Goal: Task Accomplishment & Management: Manage account settings

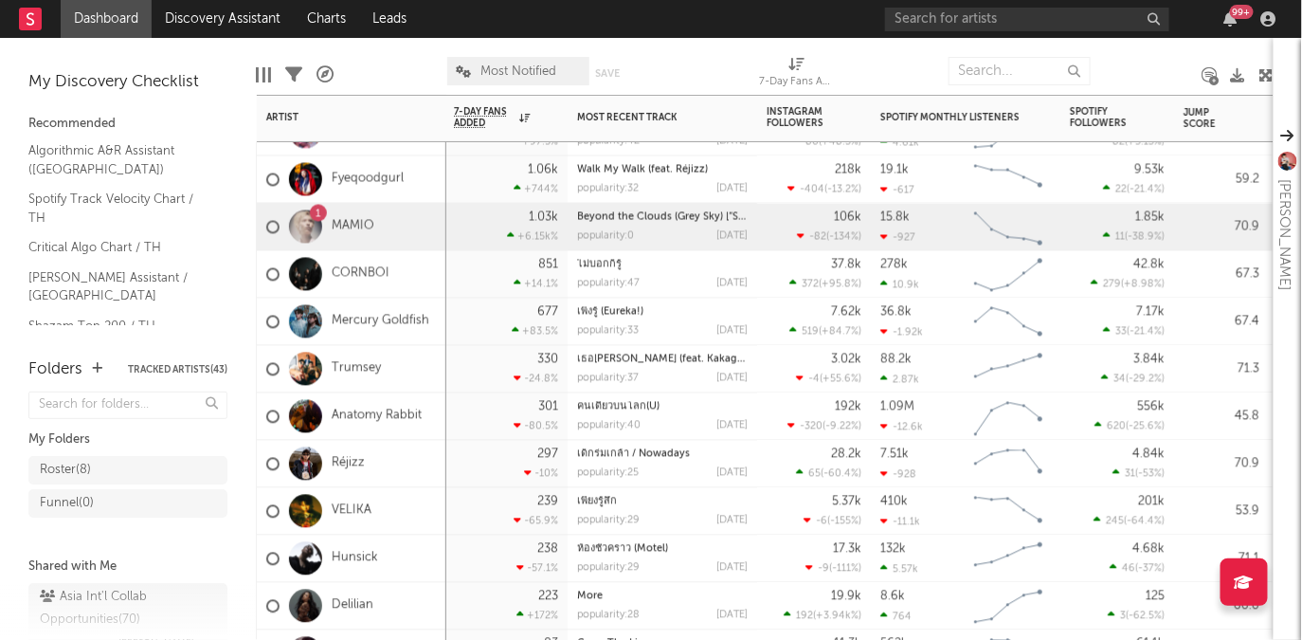
click at [317, 214] on div "1" at bounding box center [319, 214] width 6 height 0
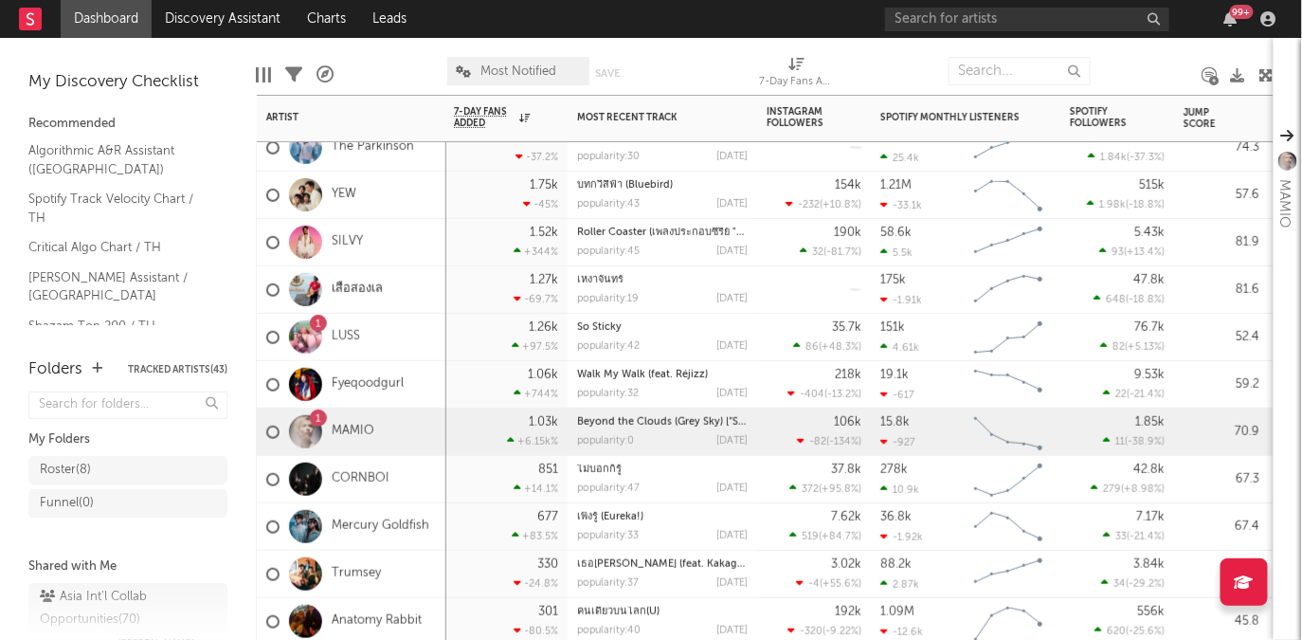
click at [318, 324] on div "1" at bounding box center [319, 324] width 6 height 0
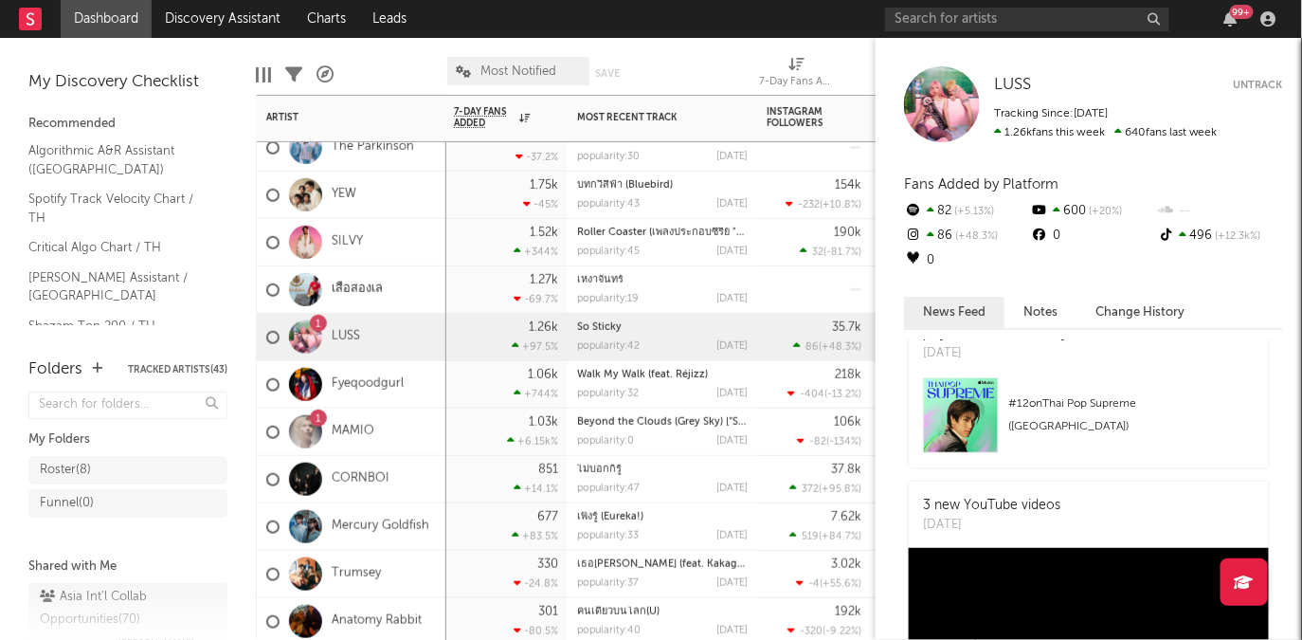
scroll to position [1276, 0]
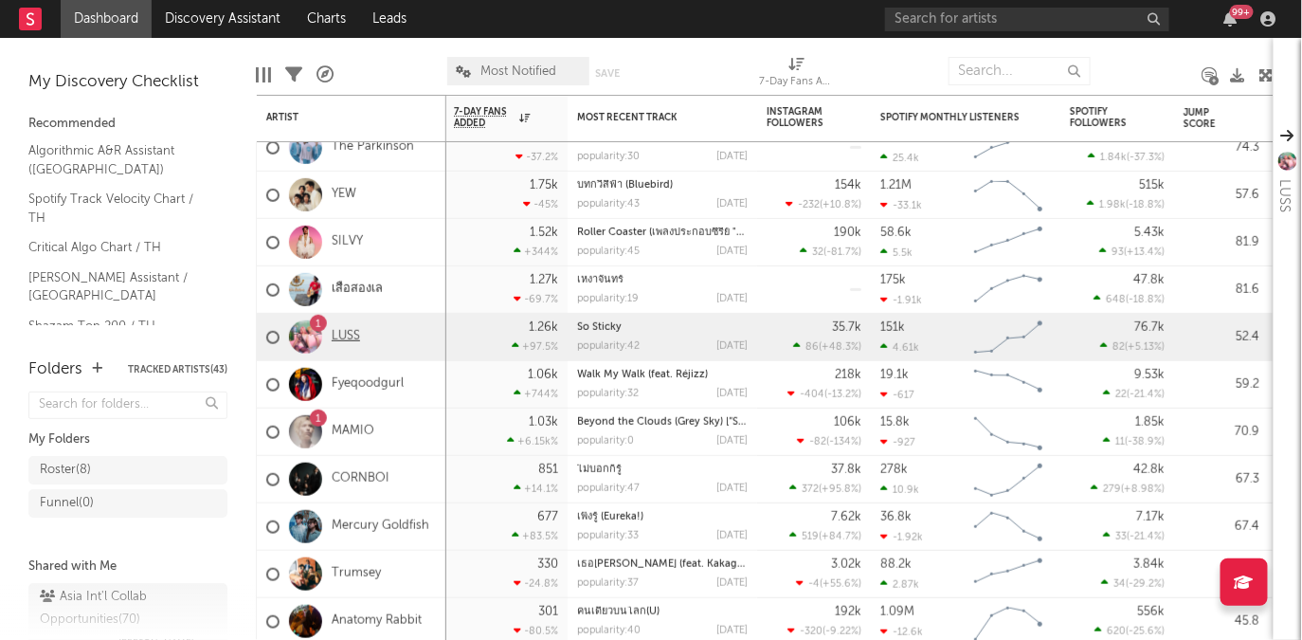
click at [355, 333] on link "LUSS" at bounding box center [346, 337] width 28 height 16
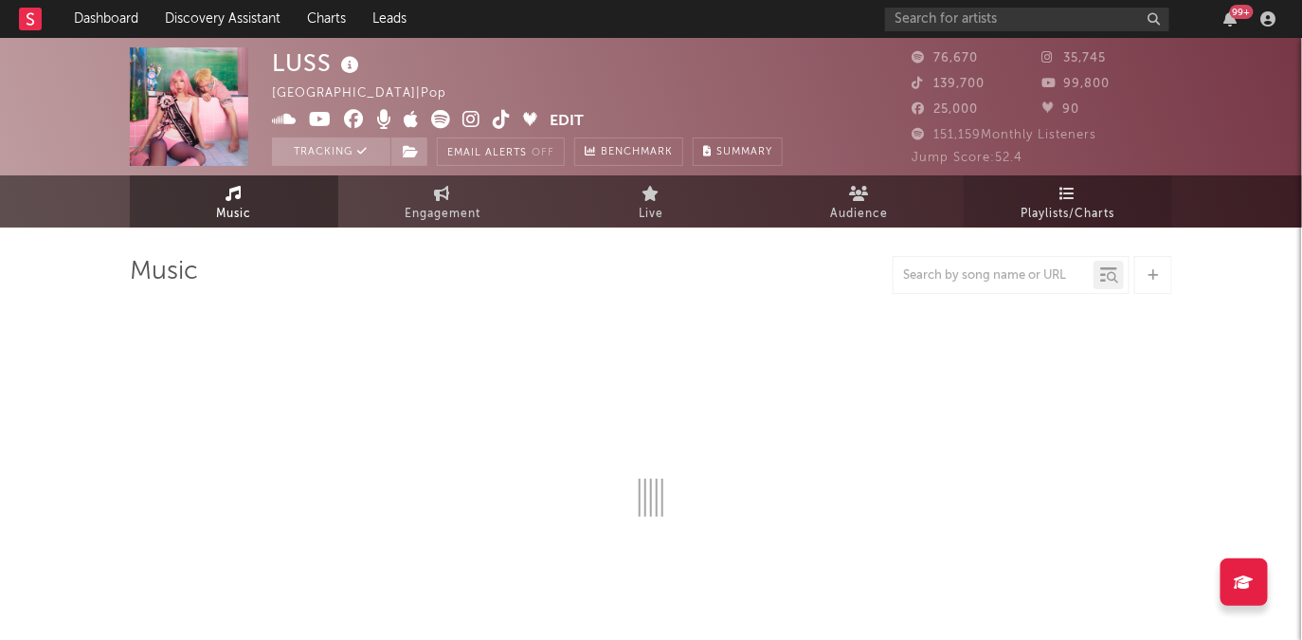
click at [1079, 198] on link "Playlists/Charts" at bounding box center [1068, 201] width 208 height 52
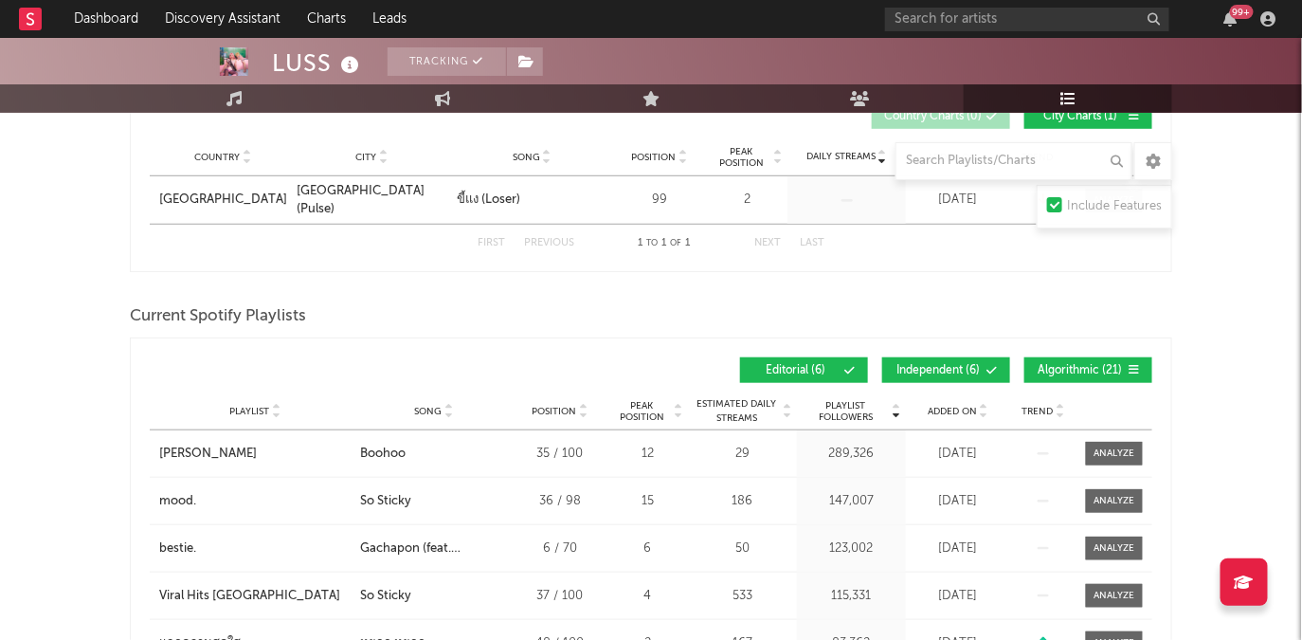
scroll to position [351, 0]
click at [958, 414] on span "Added On" at bounding box center [952, 411] width 49 height 11
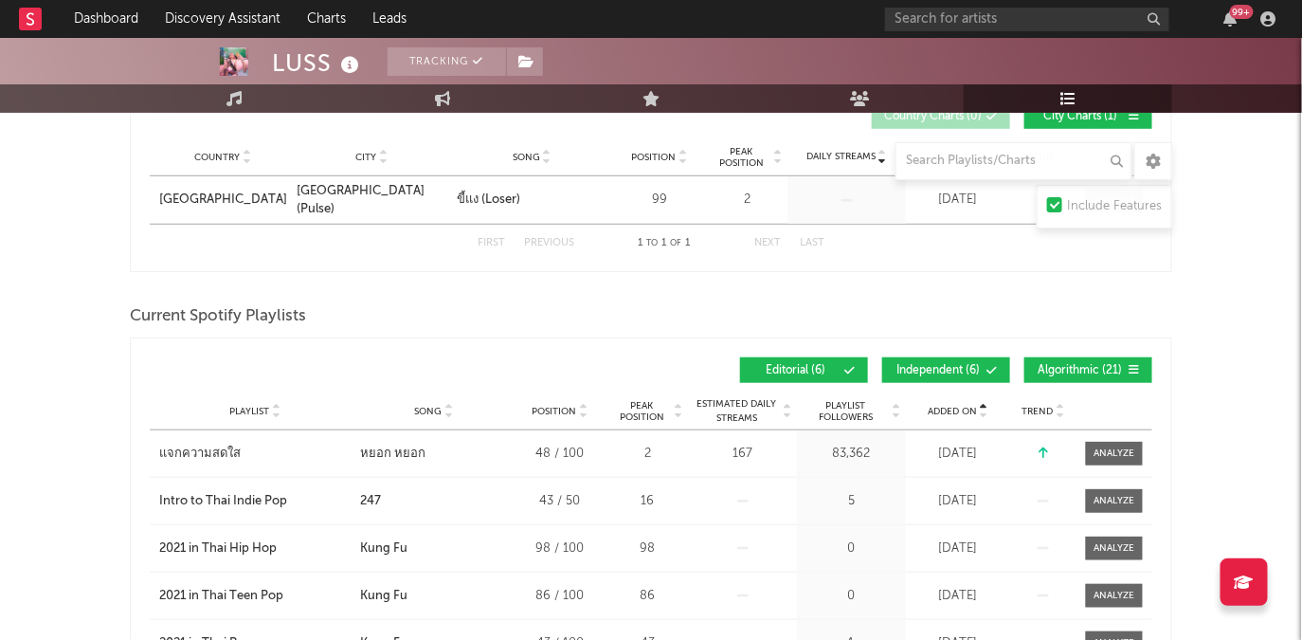
click at [958, 414] on span "Added On" at bounding box center [952, 411] width 49 height 11
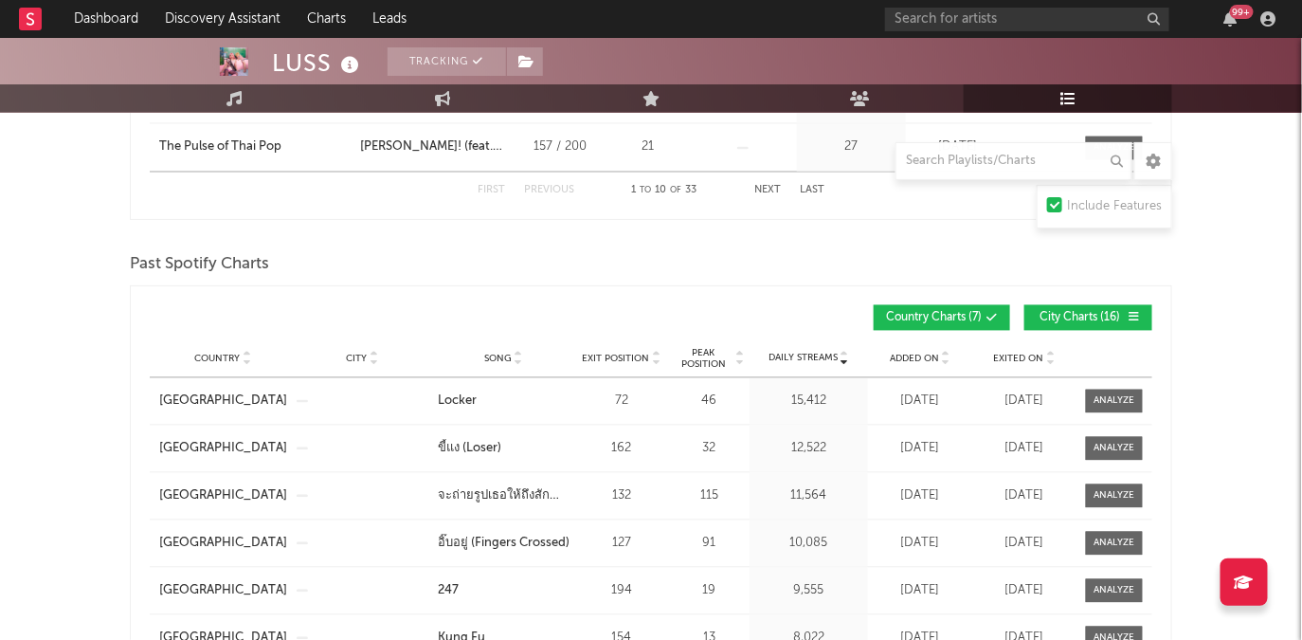
scroll to position [1190, 0]
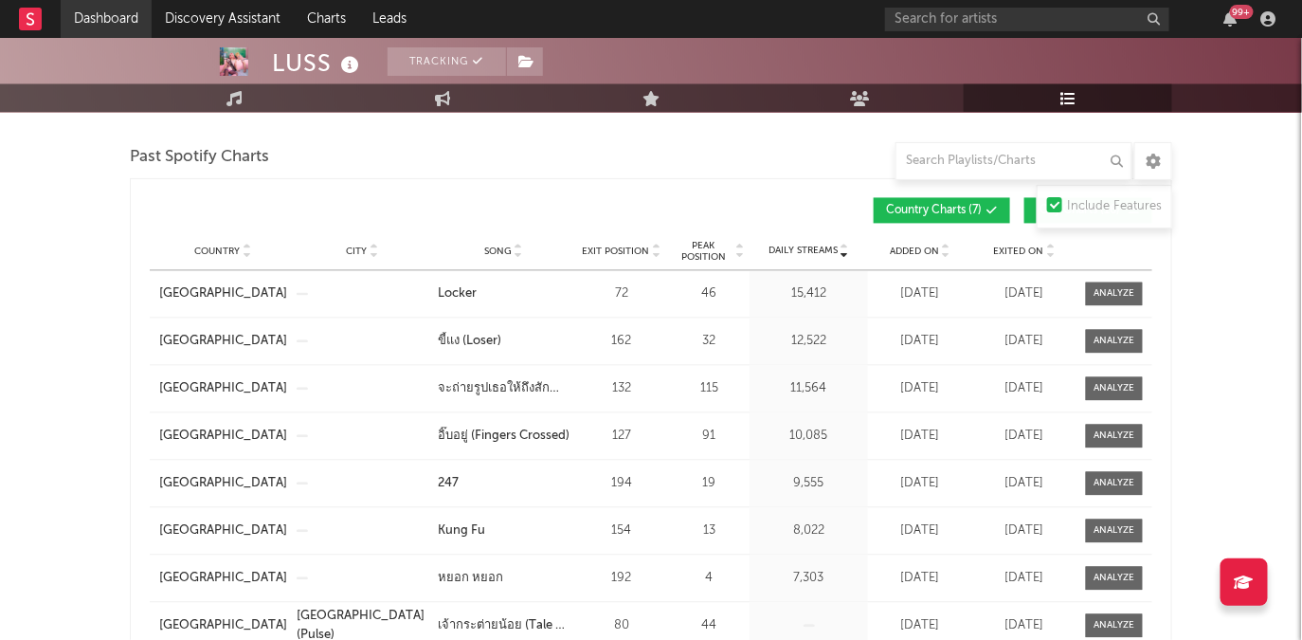
click at [103, 27] on link "Dashboard" at bounding box center [106, 19] width 91 height 38
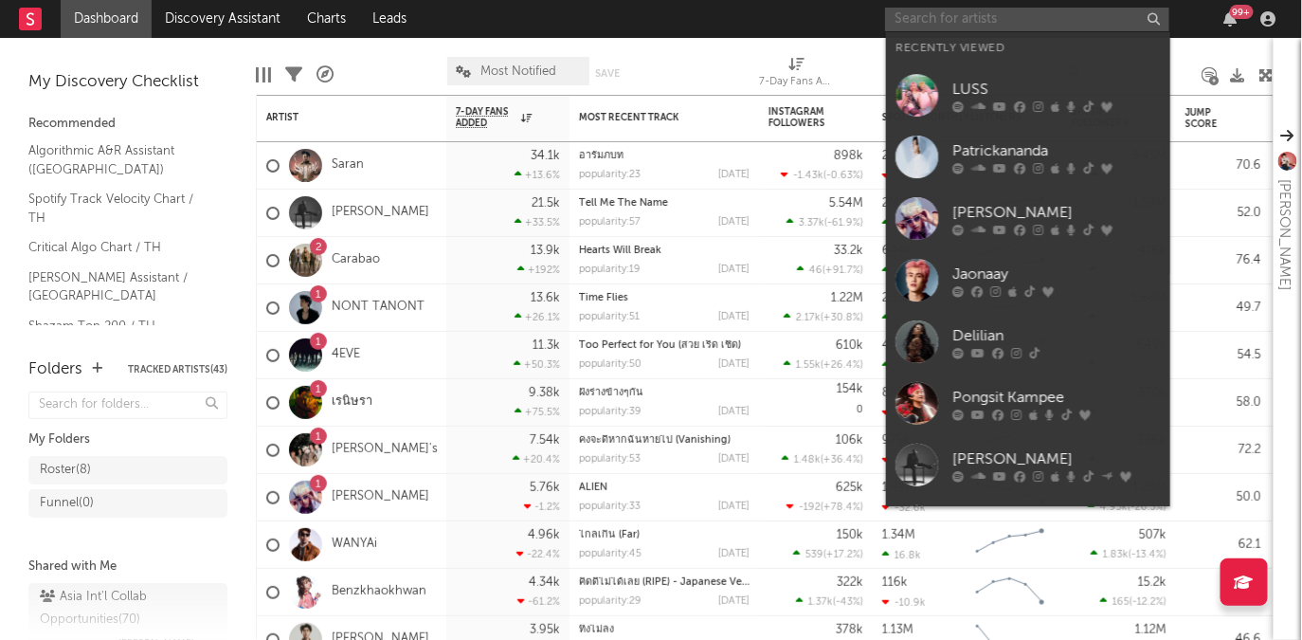
click at [959, 11] on input "text" at bounding box center [1027, 20] width 284 height 24
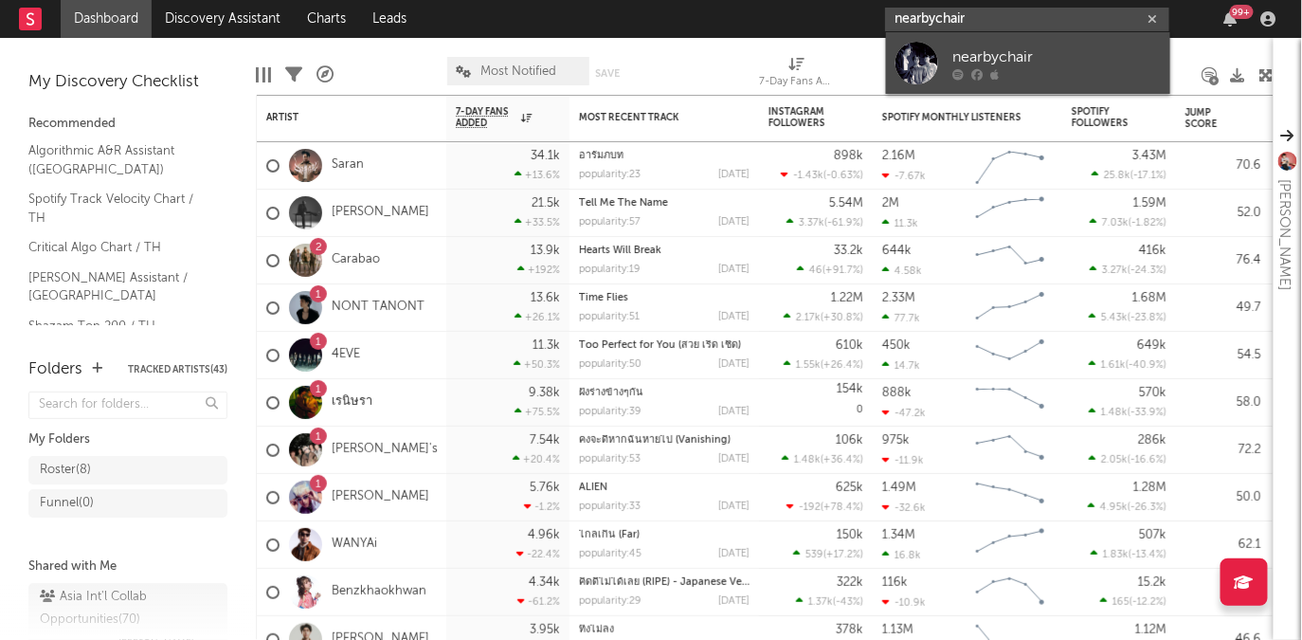
type input "nearbychair"
click at [983, 50] on div "nearbychair" at bounding box center [1056, 56] width 208 height 23
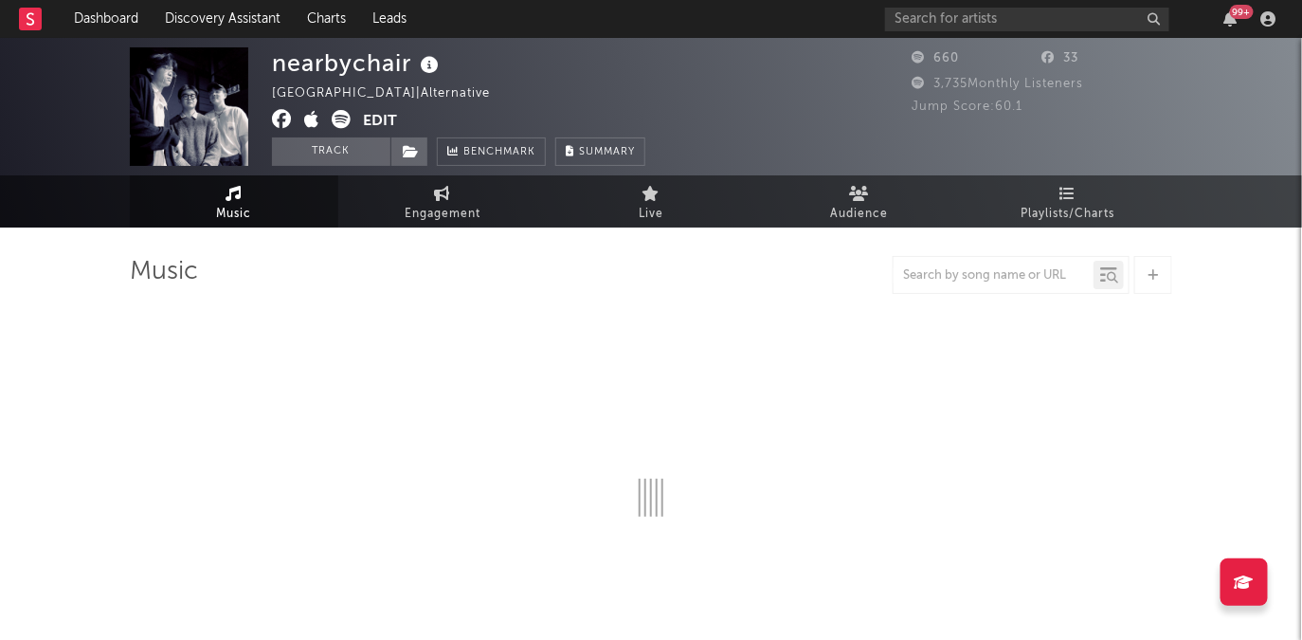
select select "6m"
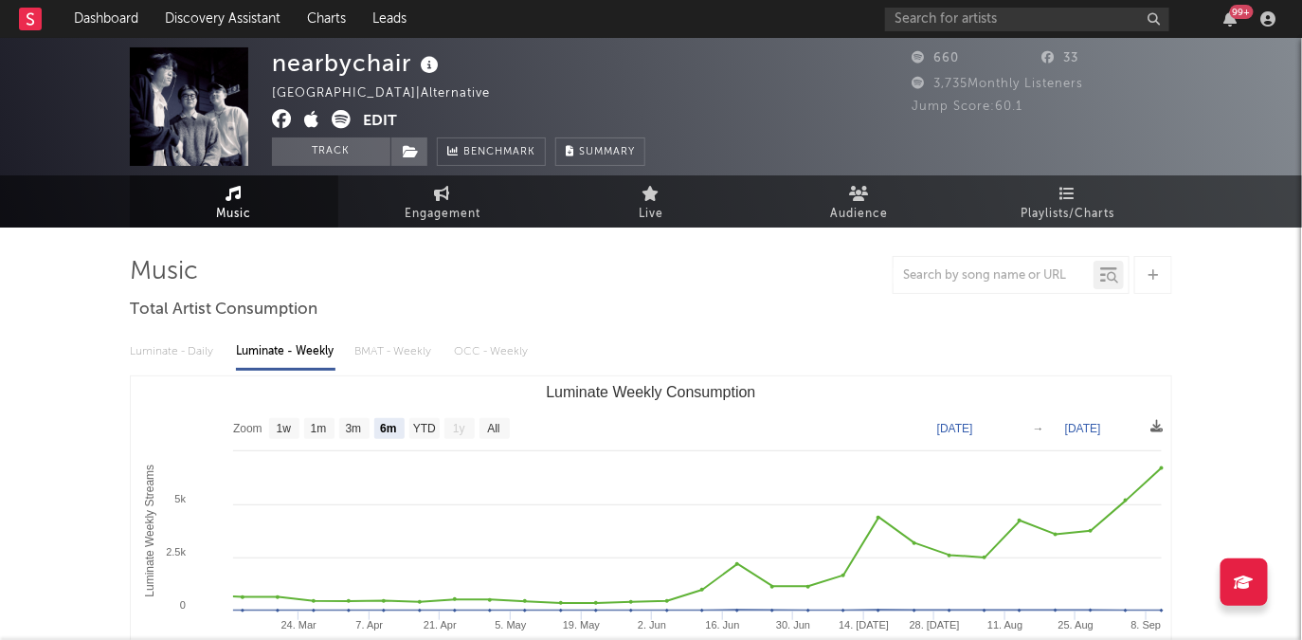
click at [384, 117] on button "Edit" at bounding box center [380, 122] width 34 height 24
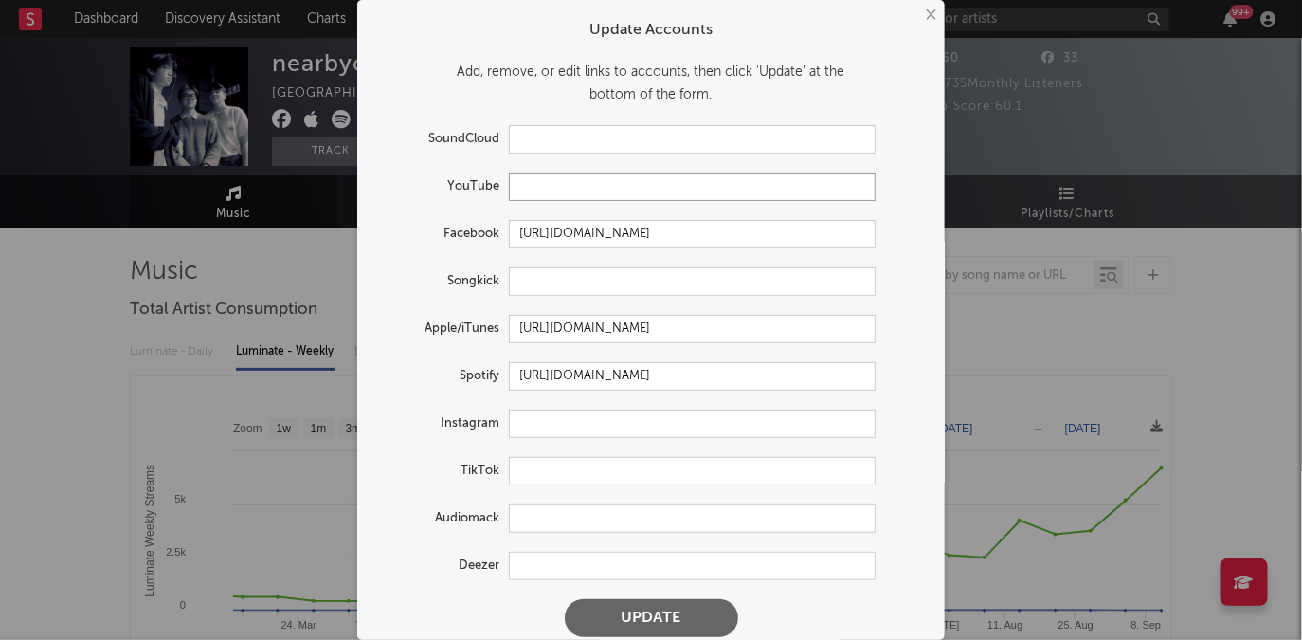
click at [582, 194] on input "text" at bounding box center [692, 186] width 367 height 28
paste input "[URL][DOMAIN_NAME]"
type input "[URL][DOMAIN_NAME]"
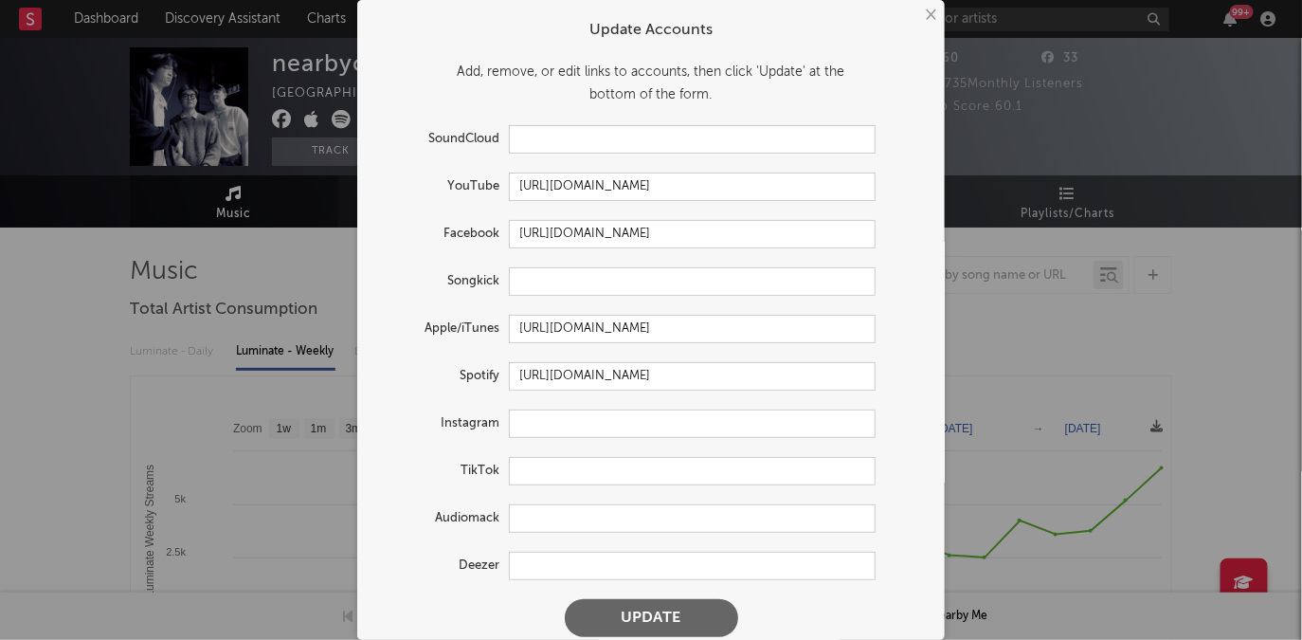
click at [673, 616] on button "Update" at bounding box center [651, 618] width 173 height 38
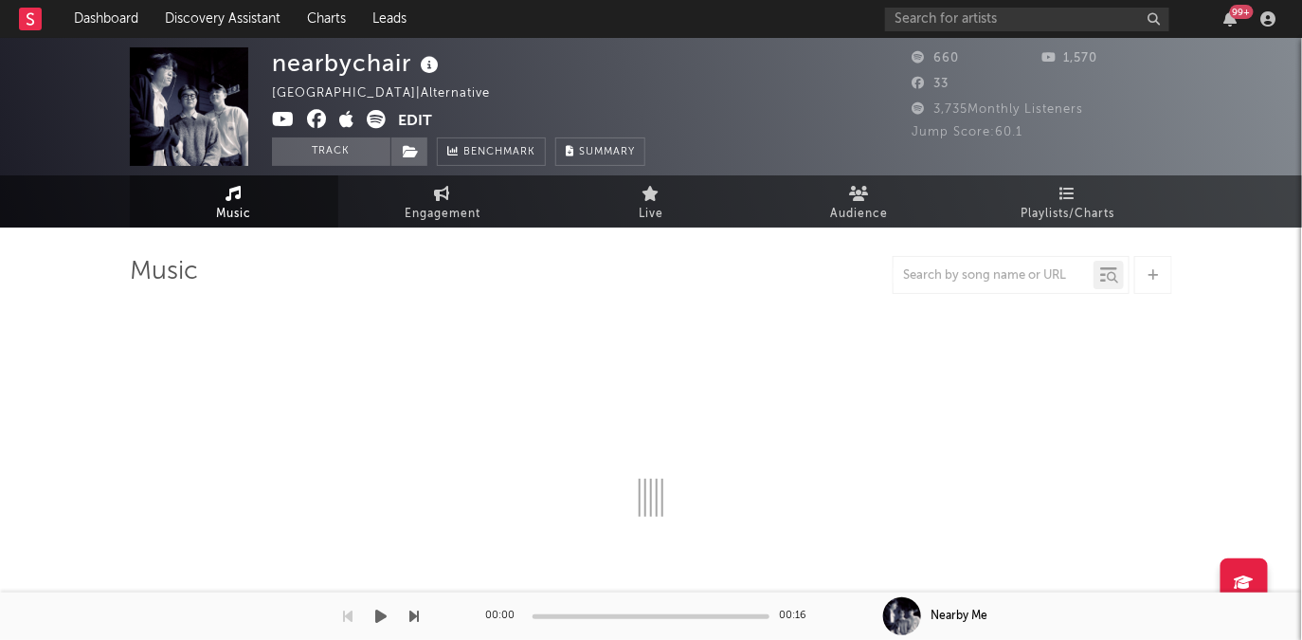
select select "6m"
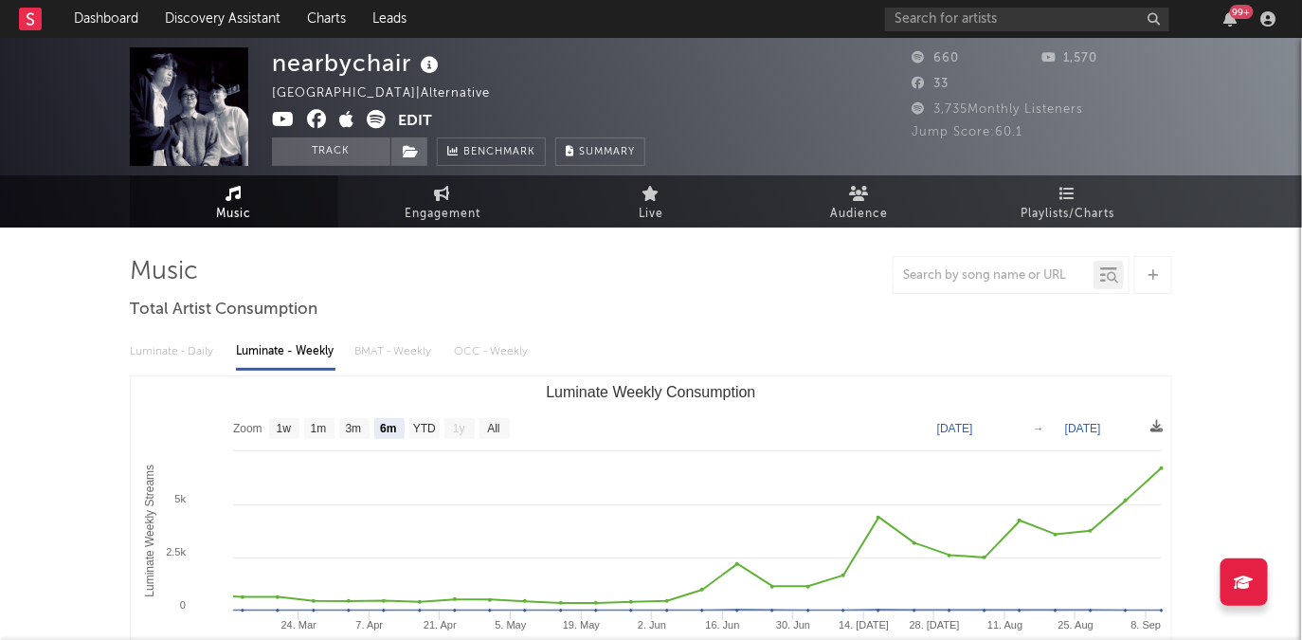
click at [428, 117] on button "Edit" at bounding box center [415, 122] width 34 height 24
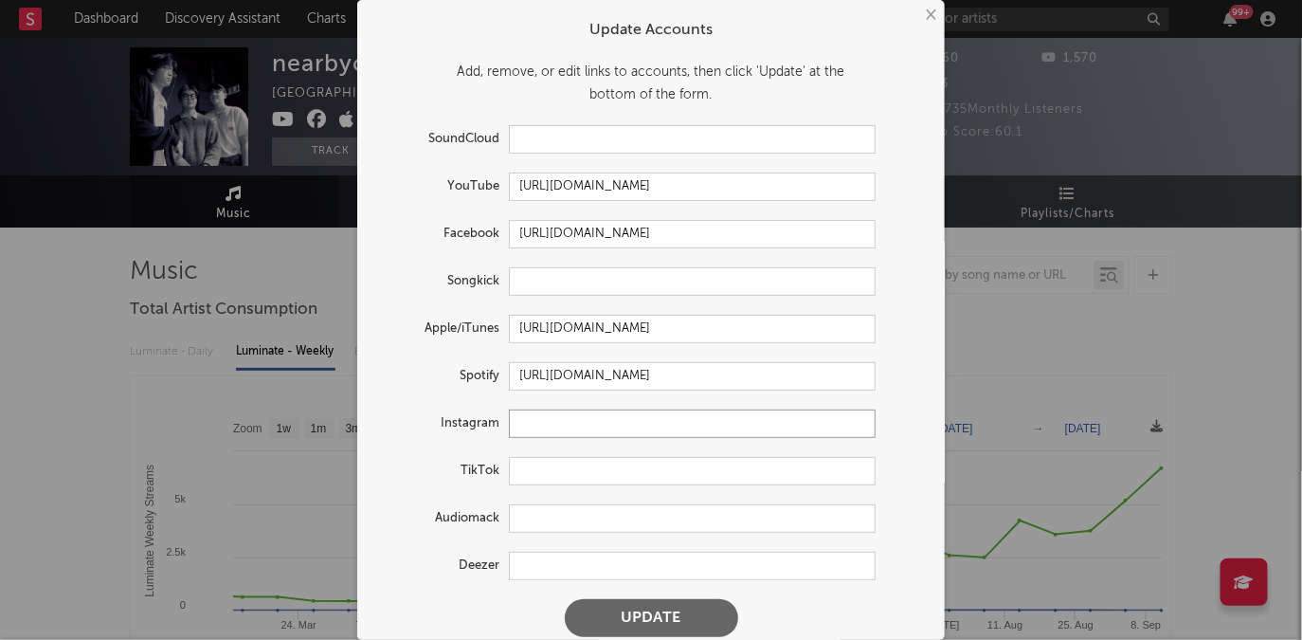
click at [573, 425] on input "text" at bounding box center [692, 423] width 367 height 28
paste input "[URL][DOMAIN_NAME][DOMAIN_NAME]"
type input "[URL][DOMAIN_NAME][DOMAIN_NAME]"
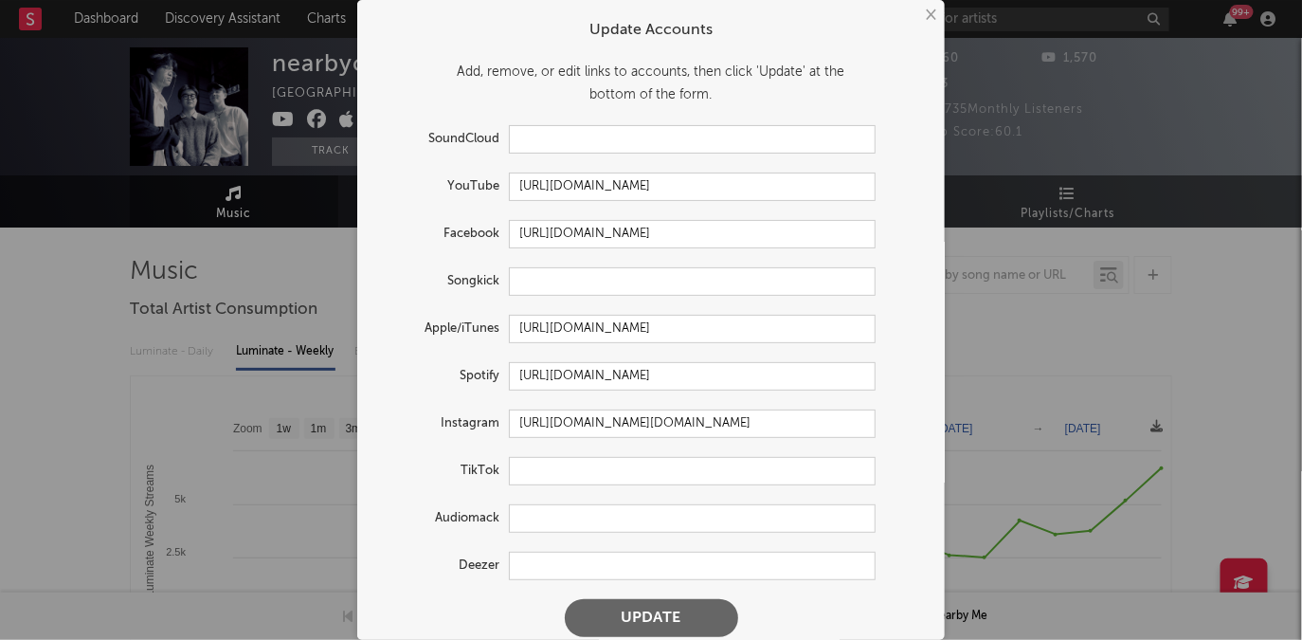
click at [671, 623] on button "Update" at bounding box center [651, 618] width 173 height 38
click at [560, 478] on input "text" at bounding box center [692, 471] width 367 height 28
paste input "[URL][DOMAIN_NAME]"
type input "[URL][DOMAIN_NAME]"
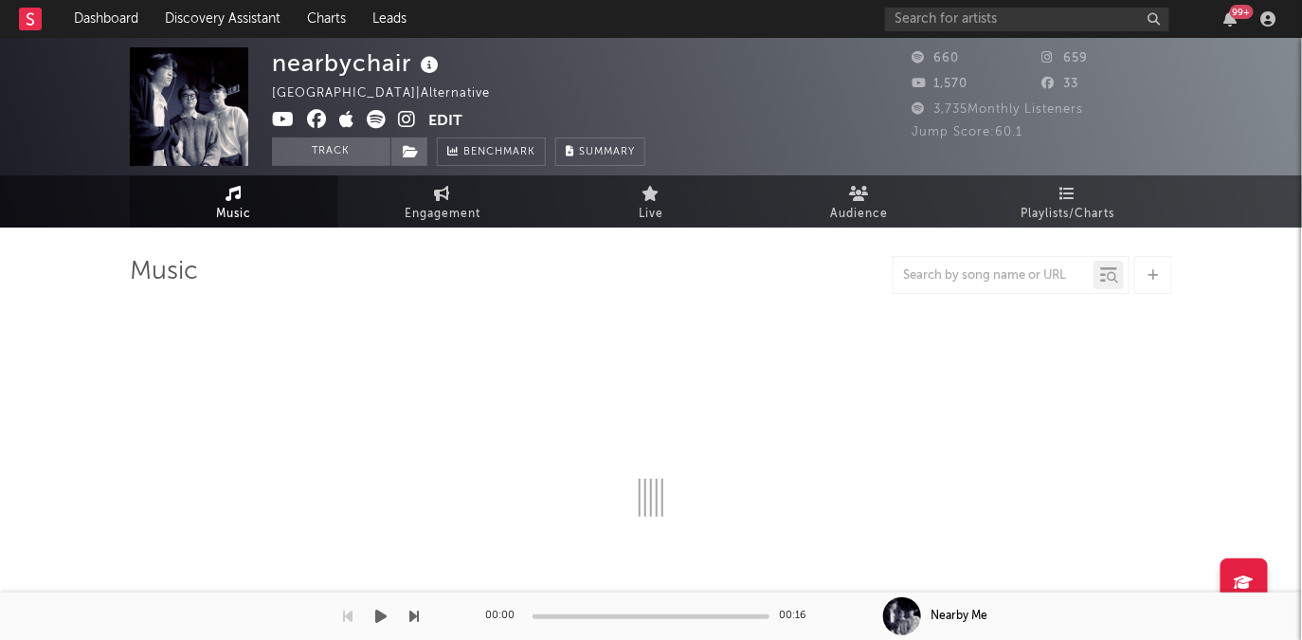
select select "6m"
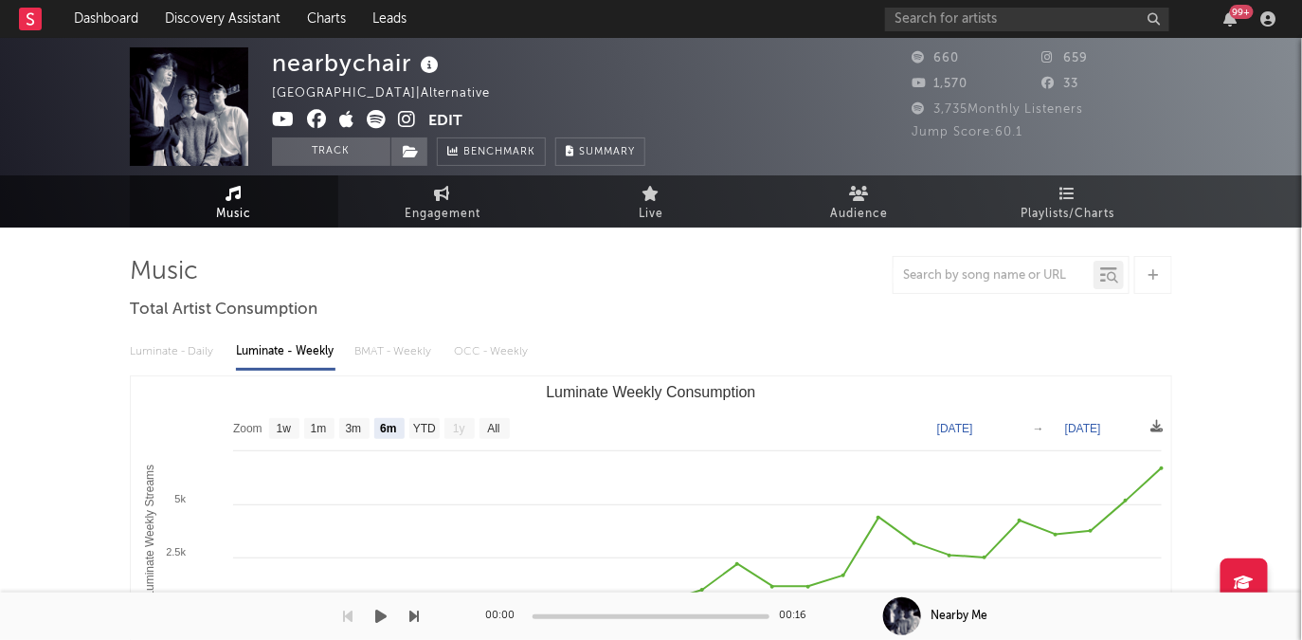
click at [457, 119] on button "Edit" at bounding box center [445, 122] width 34 height 24
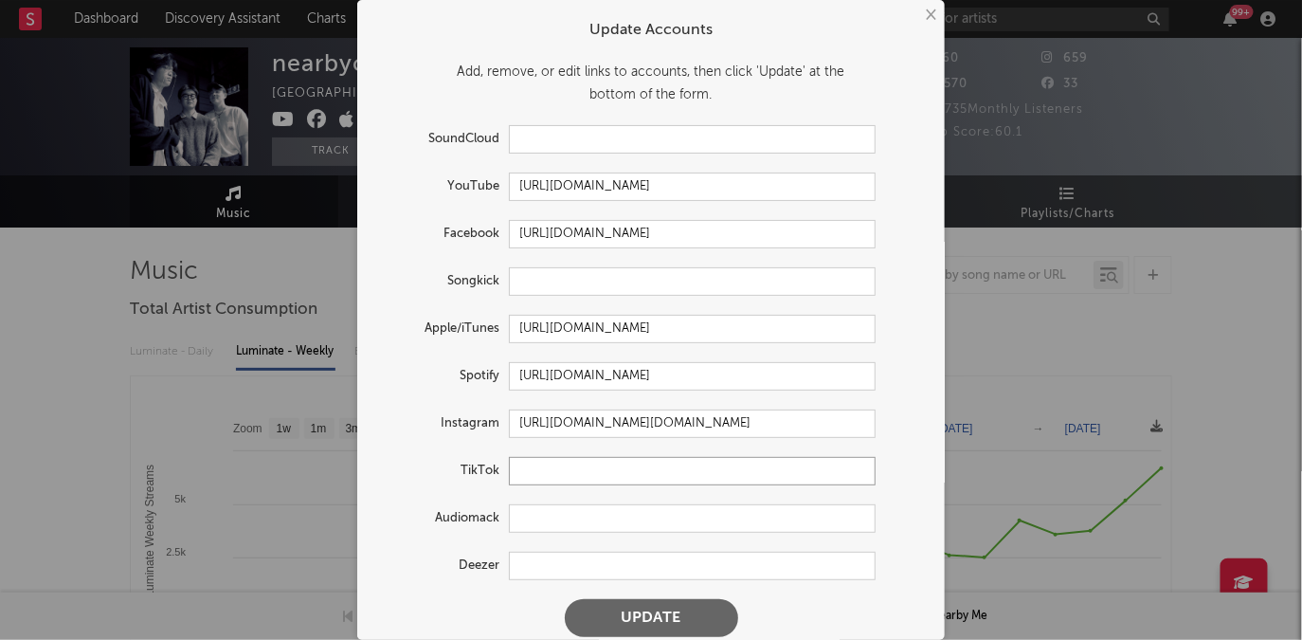
click at [530, 476] on input "text" at bounding box center [692, 471] width 367 height 28
paste input "[URL][DOMAIN_NAME]"
type input "[URL][DOMAIN_NAME]"
click at [653, 615] on button "Update" at bounding box center [651, 618] width 173 height 38
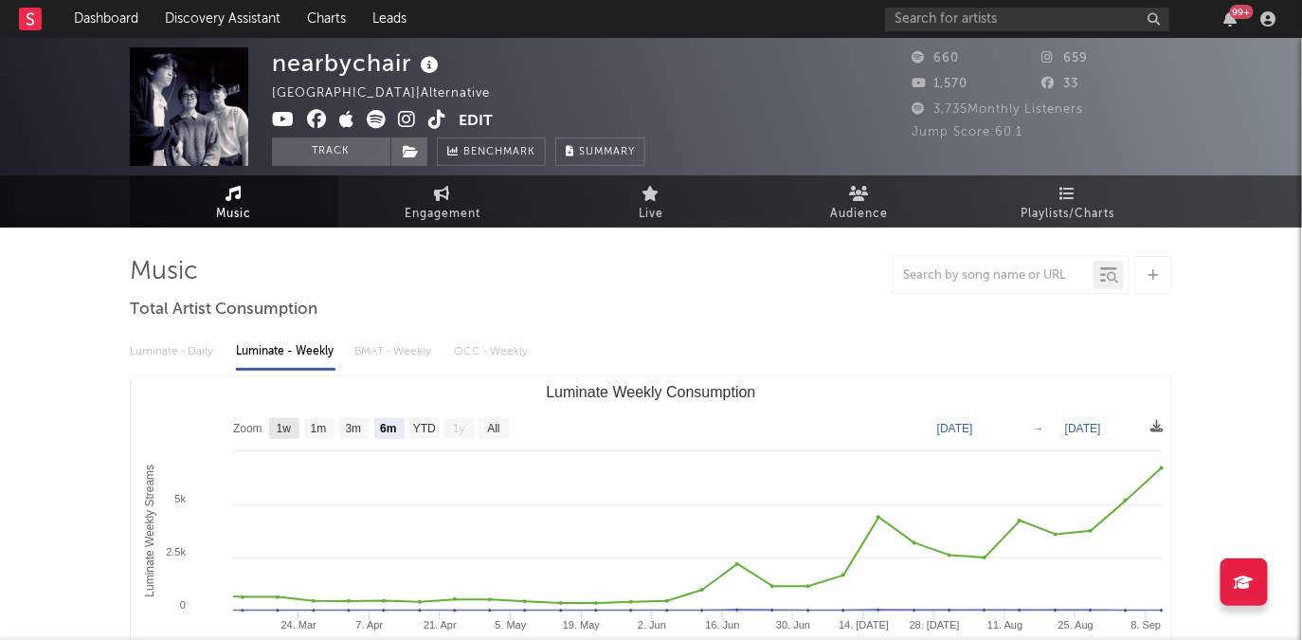
click at [289, 431] on text "1w" at bounding box center [284, 429] width 15 height 13
select select "1w"
type input "[DATE]"
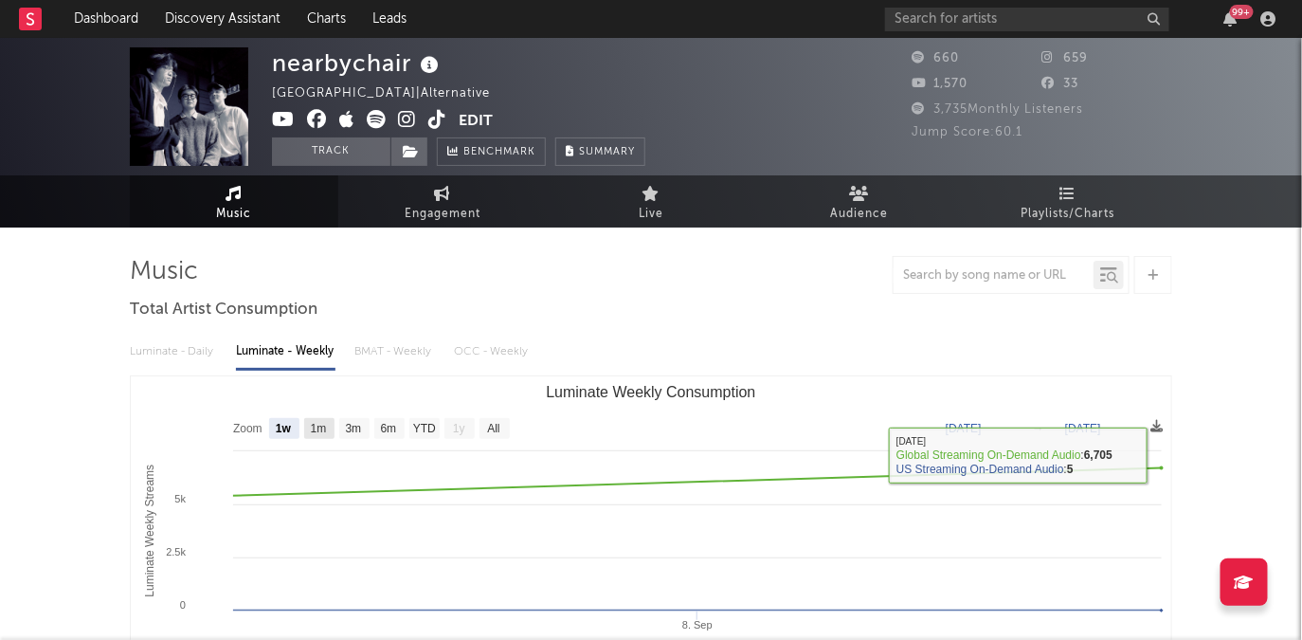
click at [318, 436] on rect "Luminate Weekly Consumption" at bounding box center [319, 428] width 30 height 21
select select "1m"
type input "[DATE]"
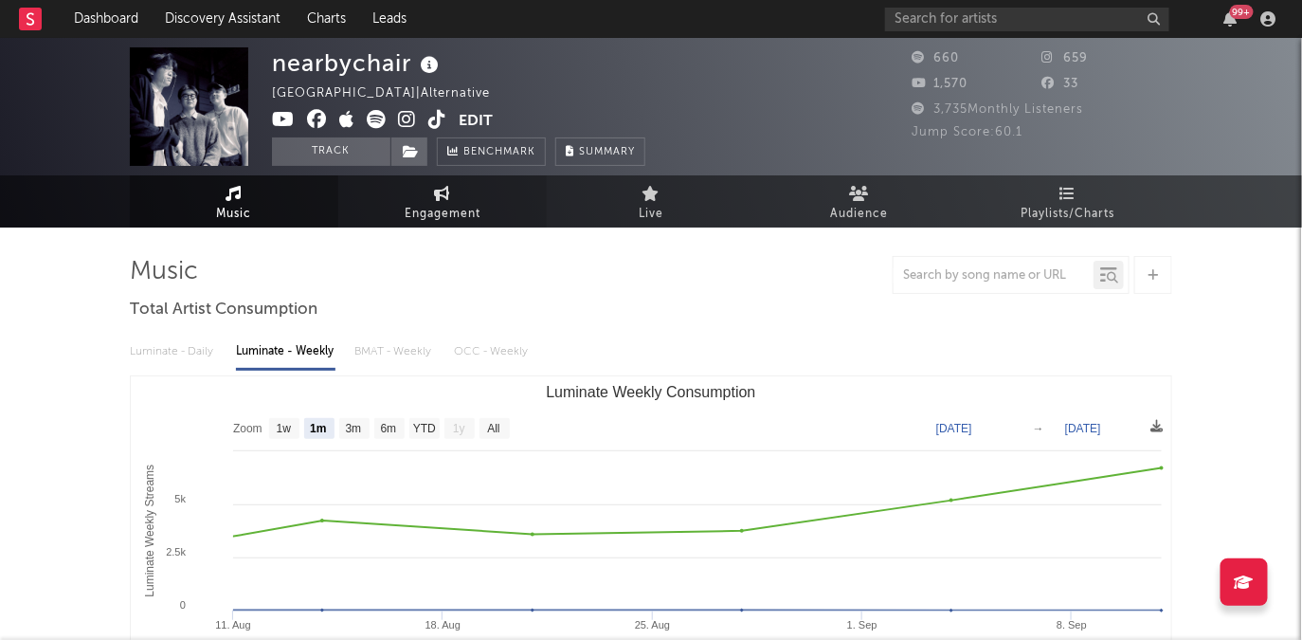
click at [444, 198] on icon at bounding box center [443, 193] width 16 height 15
select select "1w"
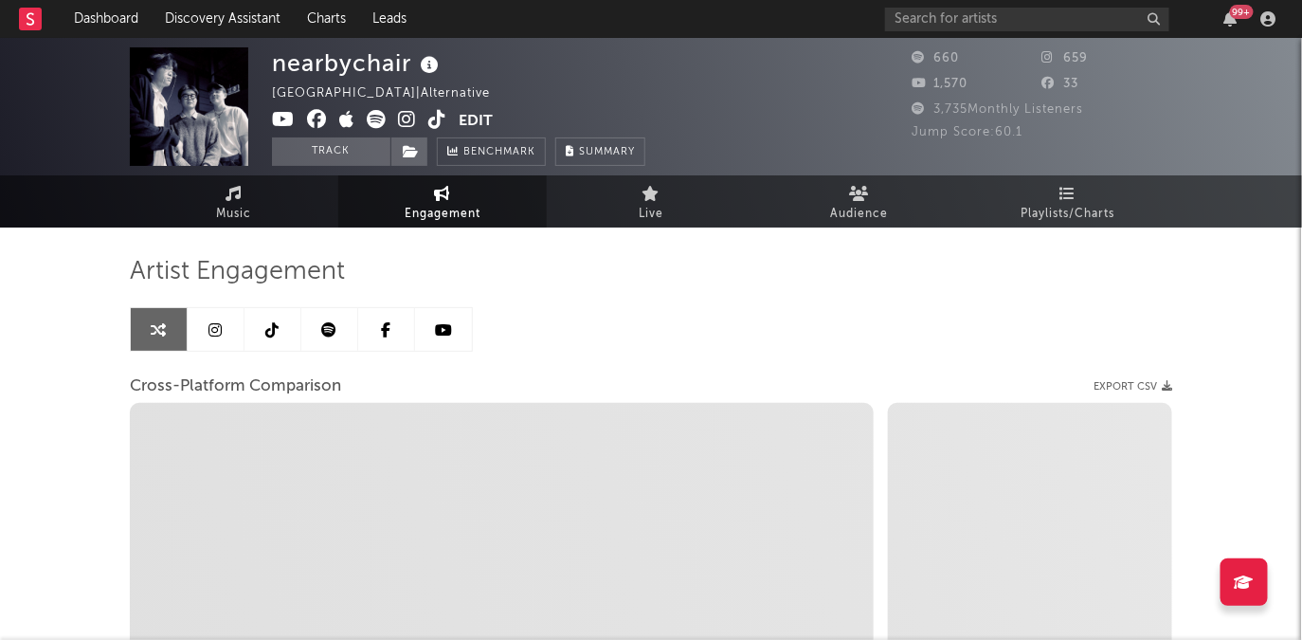
select select "1m"
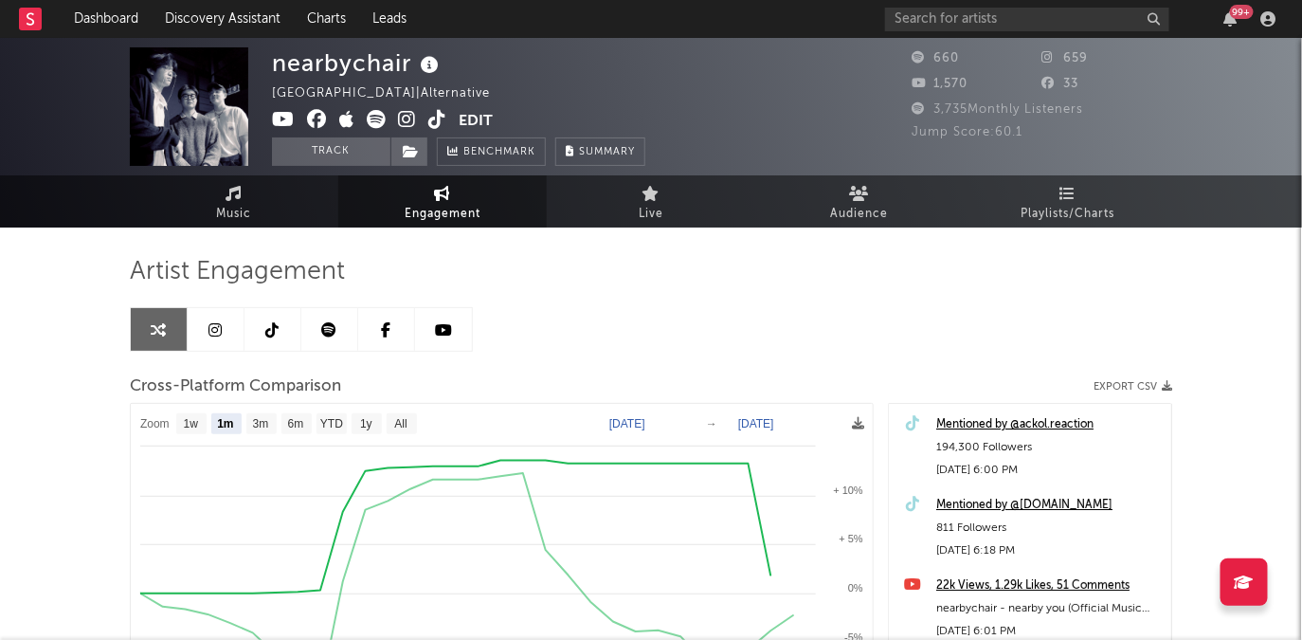
click at [226, 322] on link at bounding box center [216, 329] width 57 height 43
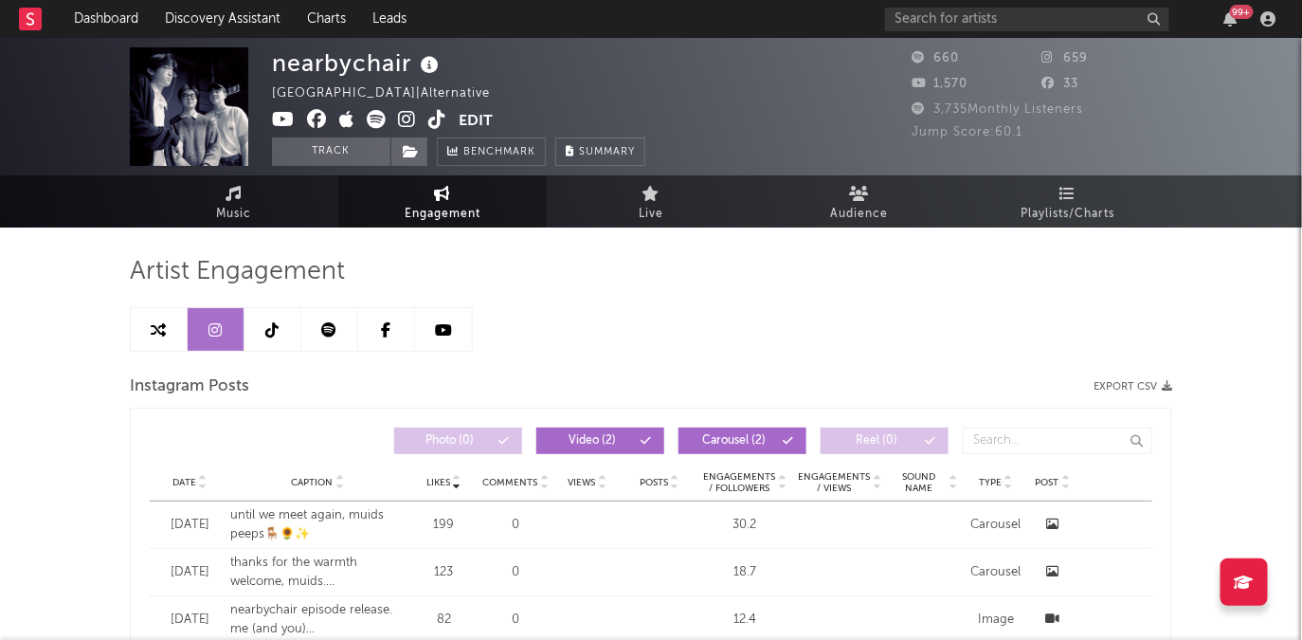
select select "1w"
click at [170, 332] on link at bounding box center [159, 329] width 57 height 43
select select "1m"
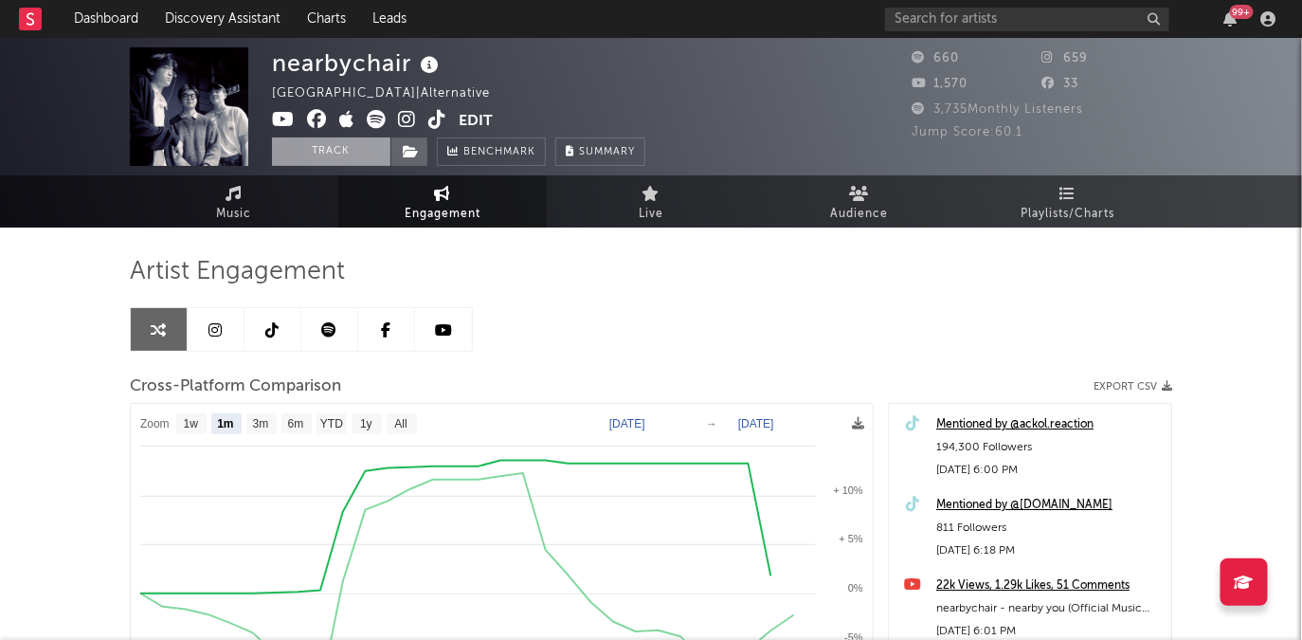
click at [338, 164] on button "Track" at bounding box center [331, 151] width 118 height 28
select select "1w"
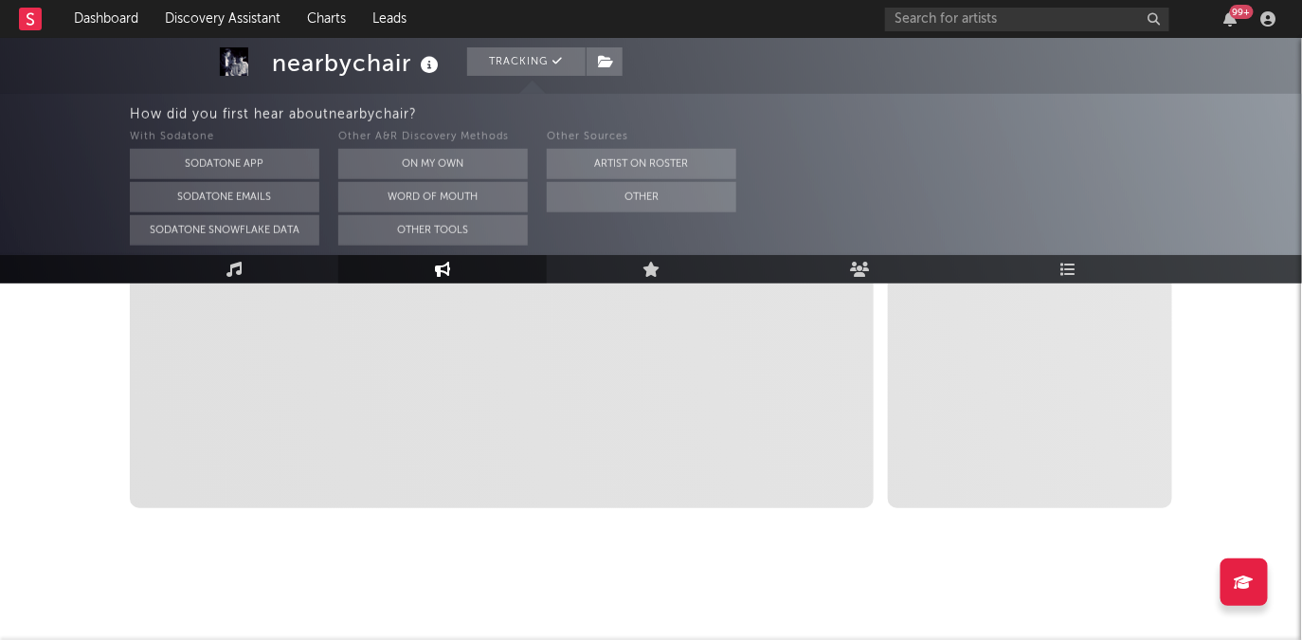
select select "1m"
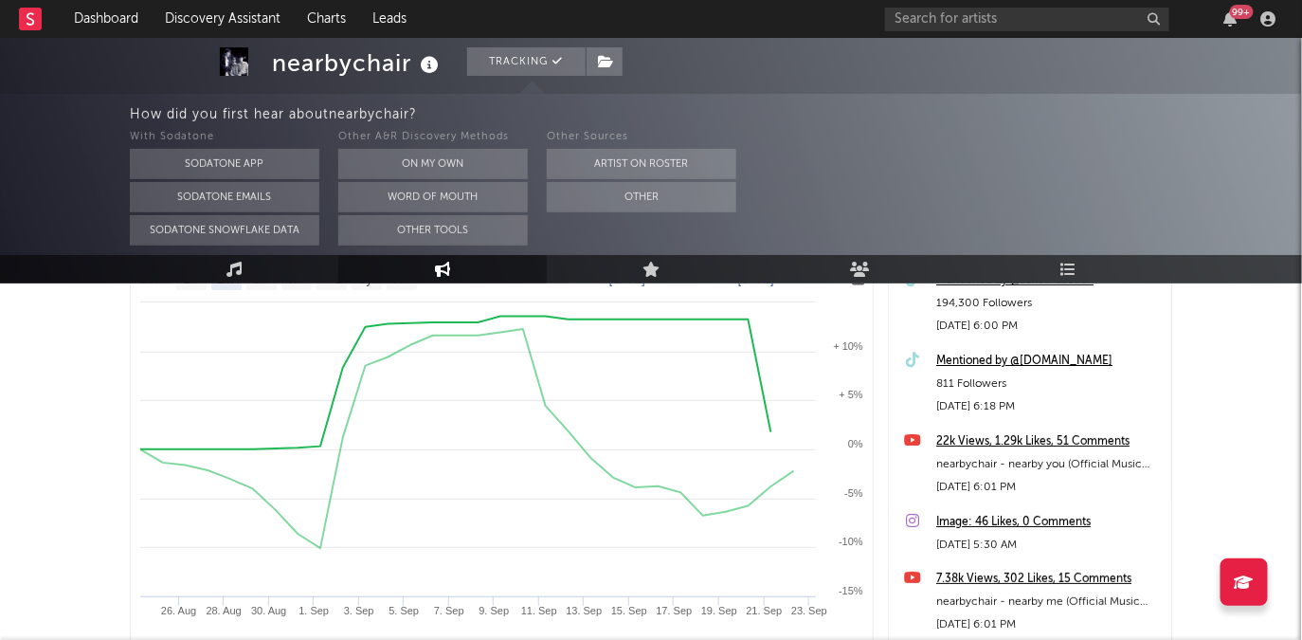
scroll to position [313, 0]
select select "1m"
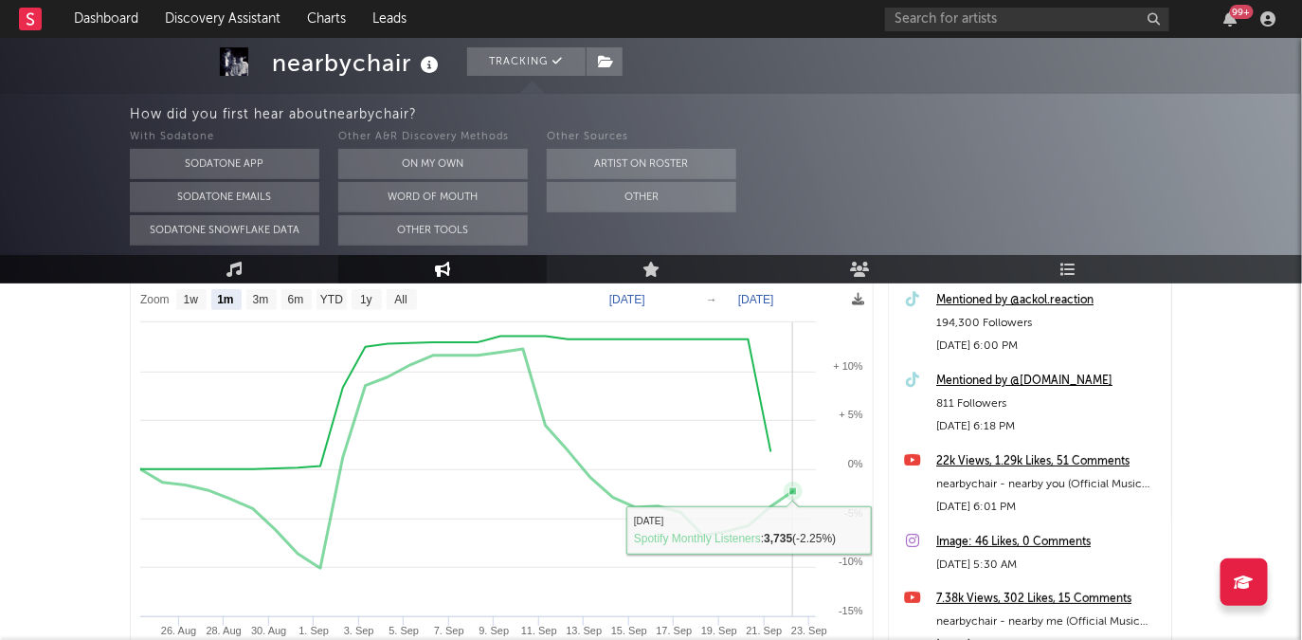
scroll to position [0, 0]
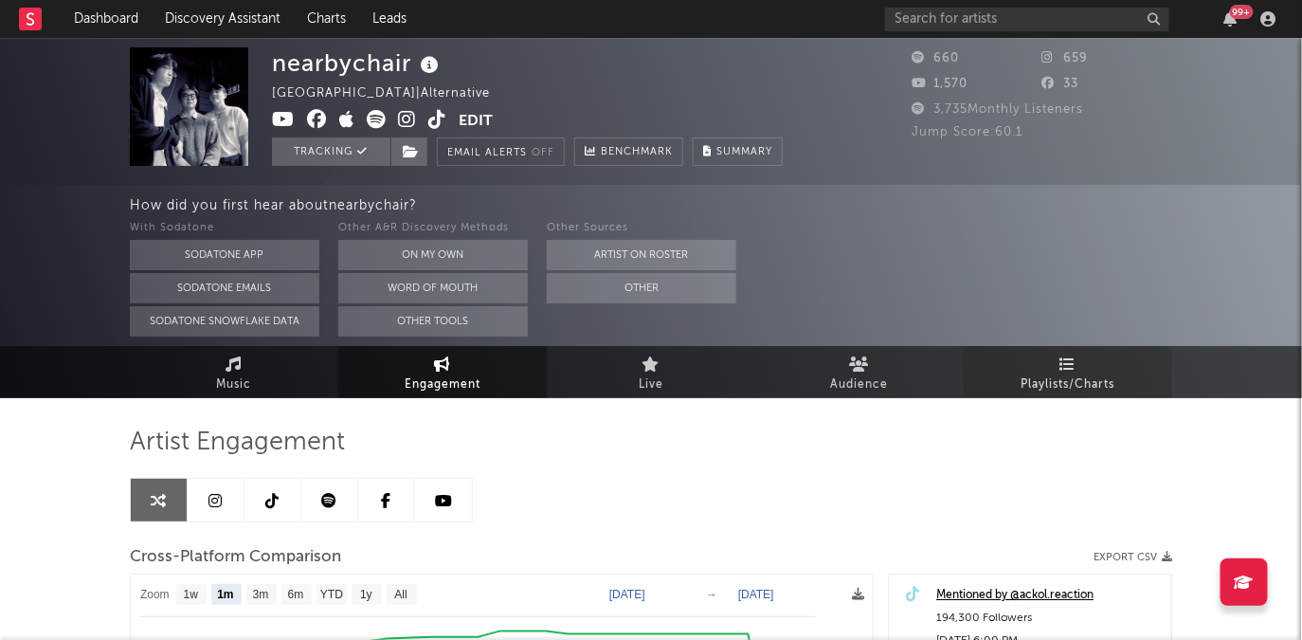
click at [1104, 363] on link "Playlists/Charts" at bounding box center [1068, 372] width 208 height 52
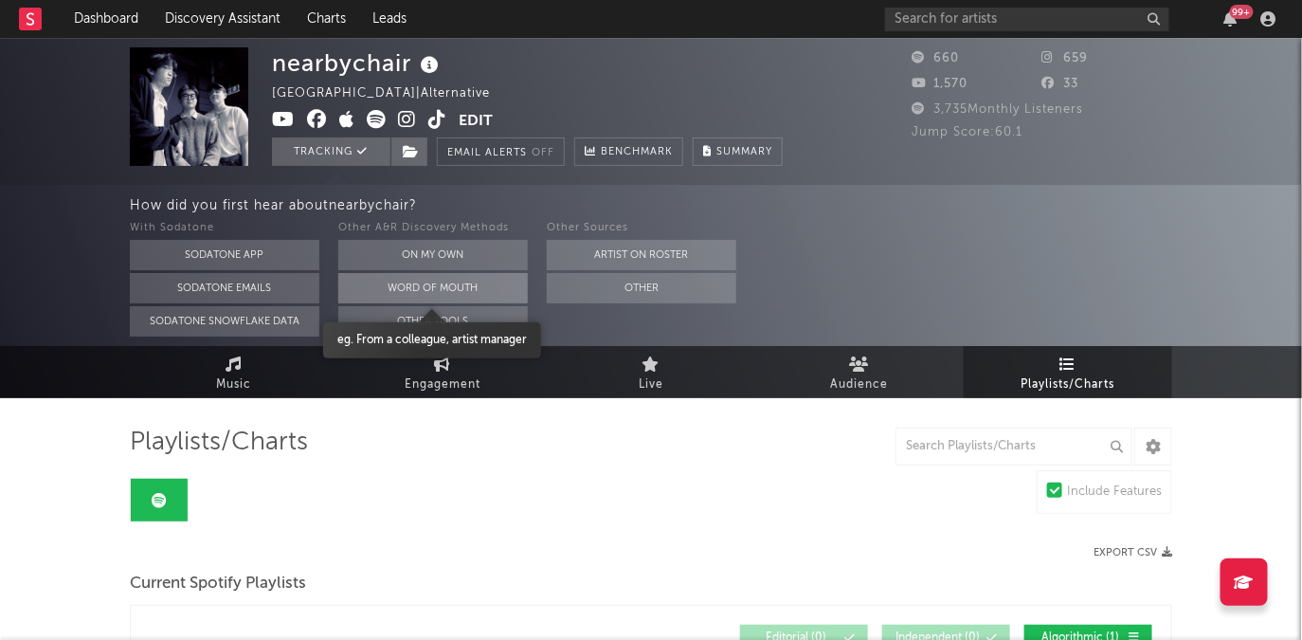
click at [486, 292] on button "Word Of Mouth" at bounding box center [433, 288] width 190 height 30
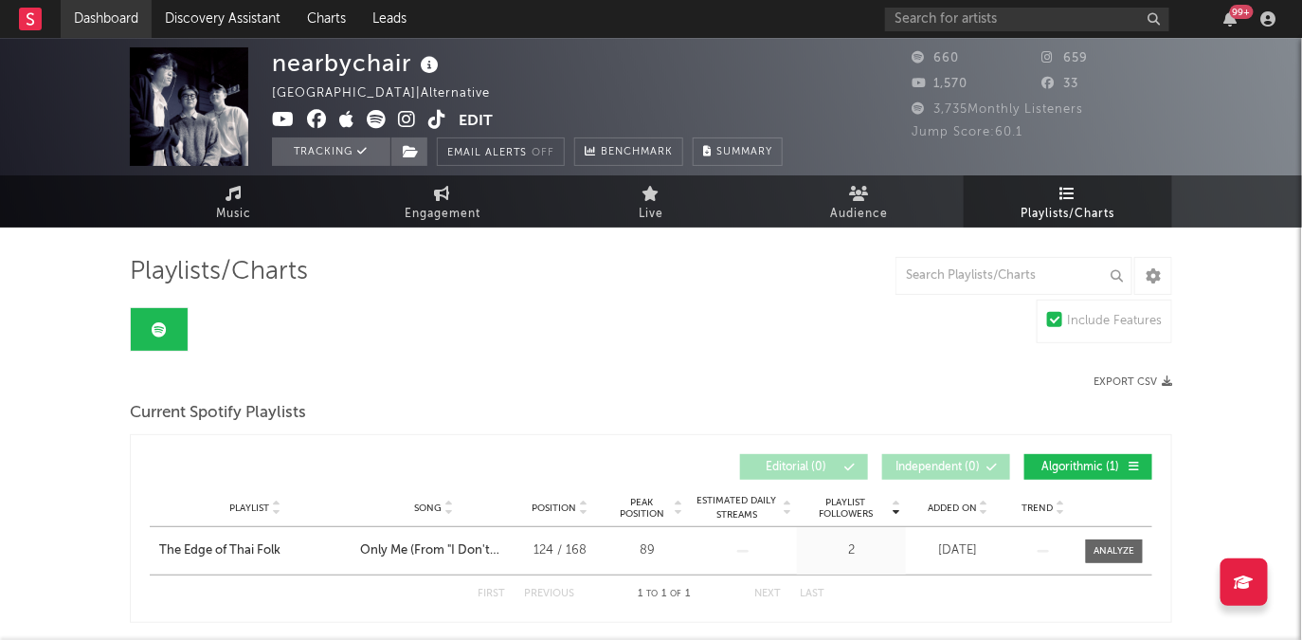
click at [123, 23] on link "Dashboard" at bounding box center [106, 19] width 91 height 38
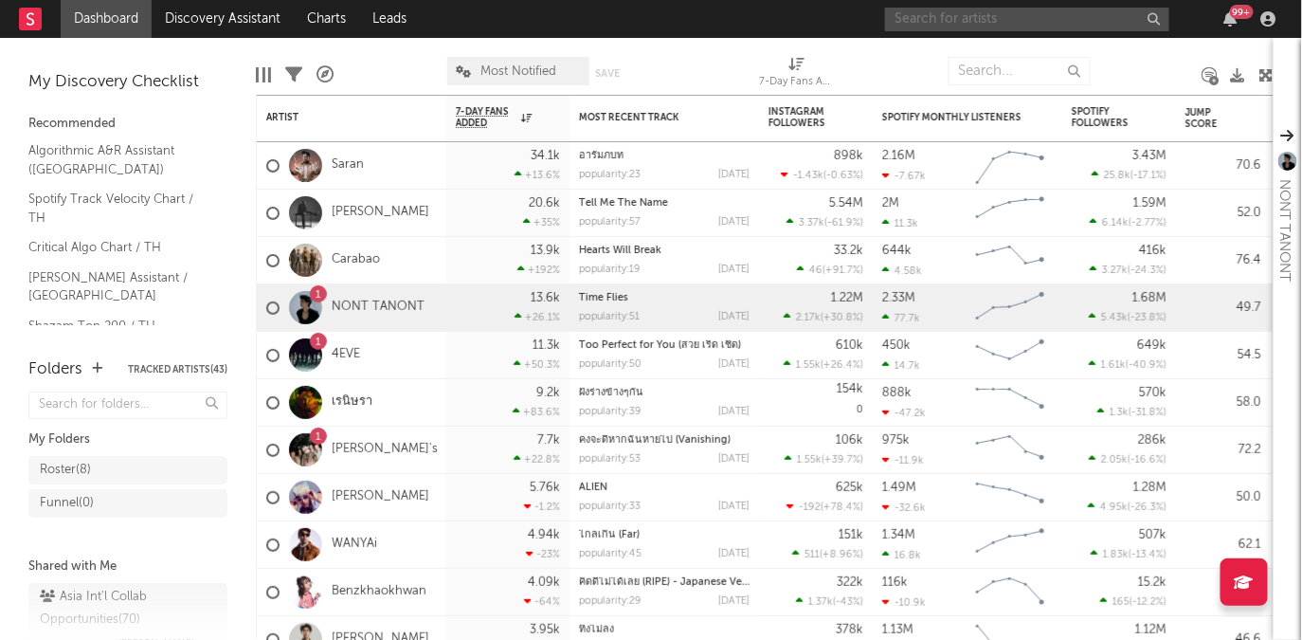
click at [1025, 22] on input "text" at bounding box center [1027, 20] width 284 height 24
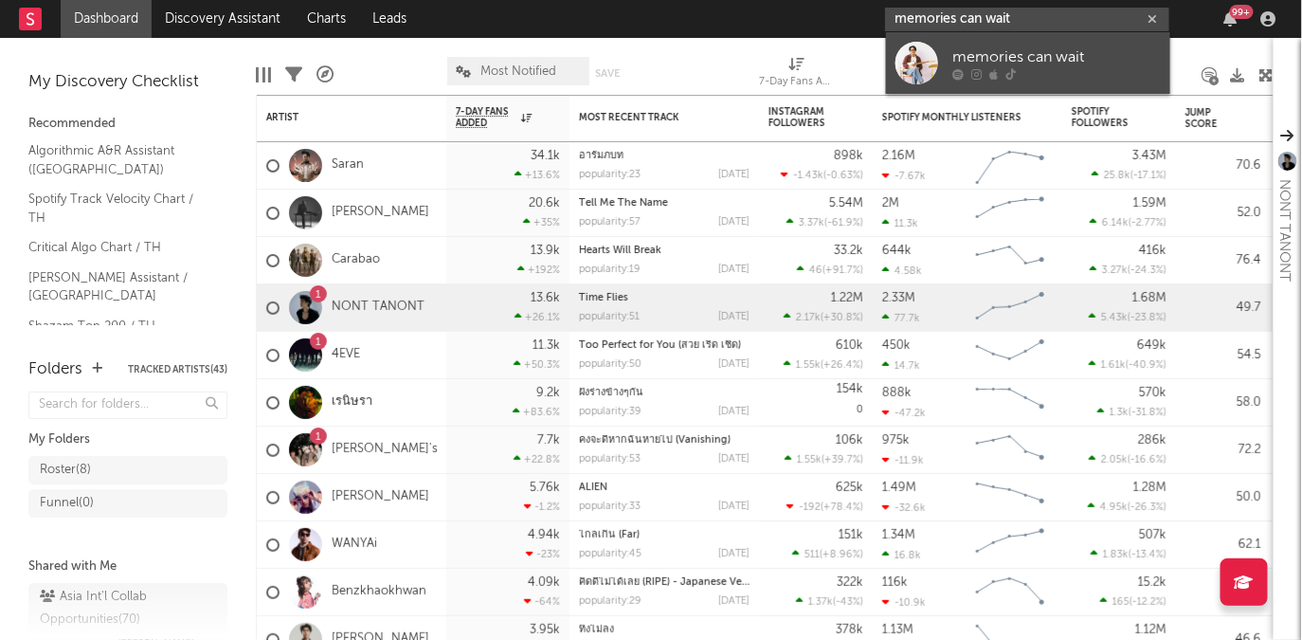
type input "memories can wait"
click at [1054, 57] on div "memories can wait" at bounding box center [1056, 56] width 208 height 23
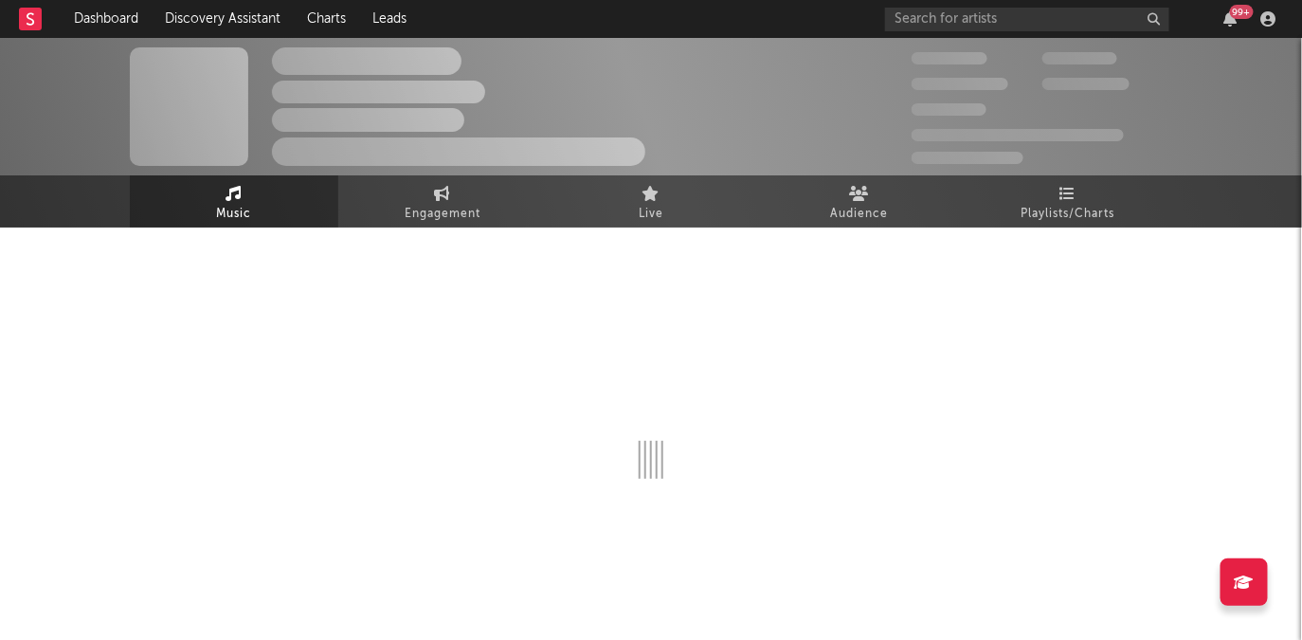
select select "1w"
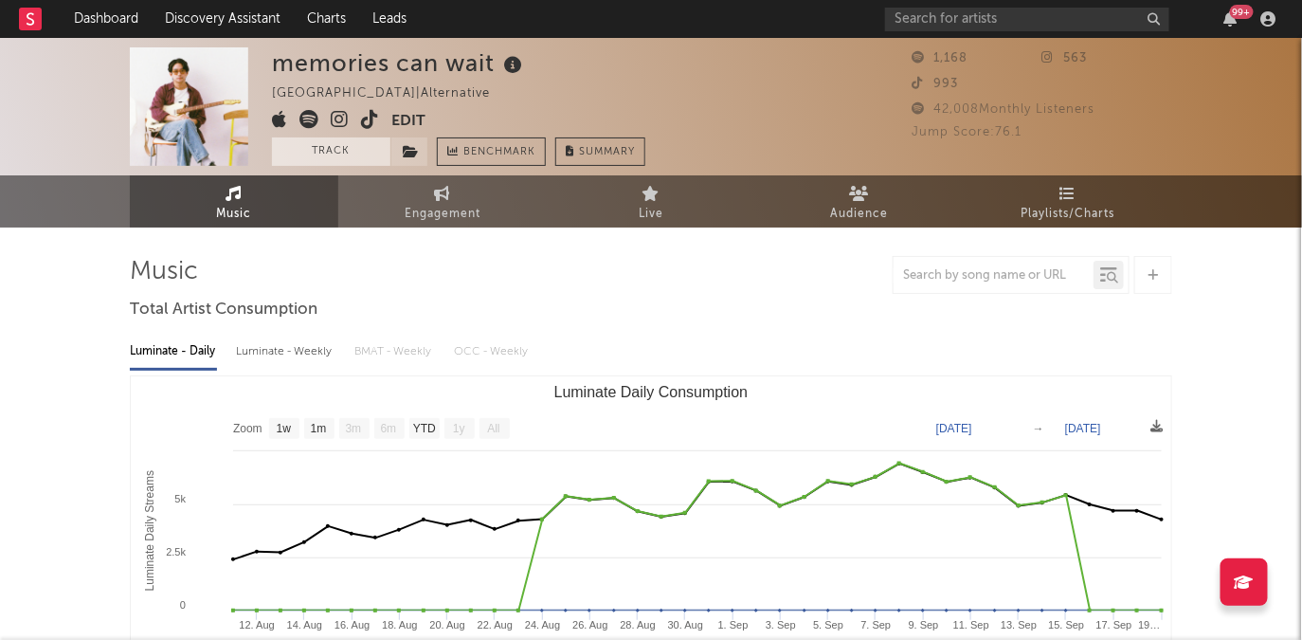
click at [347, 157] on button "Track" at bounding box center [331, 151] width 118 height 28
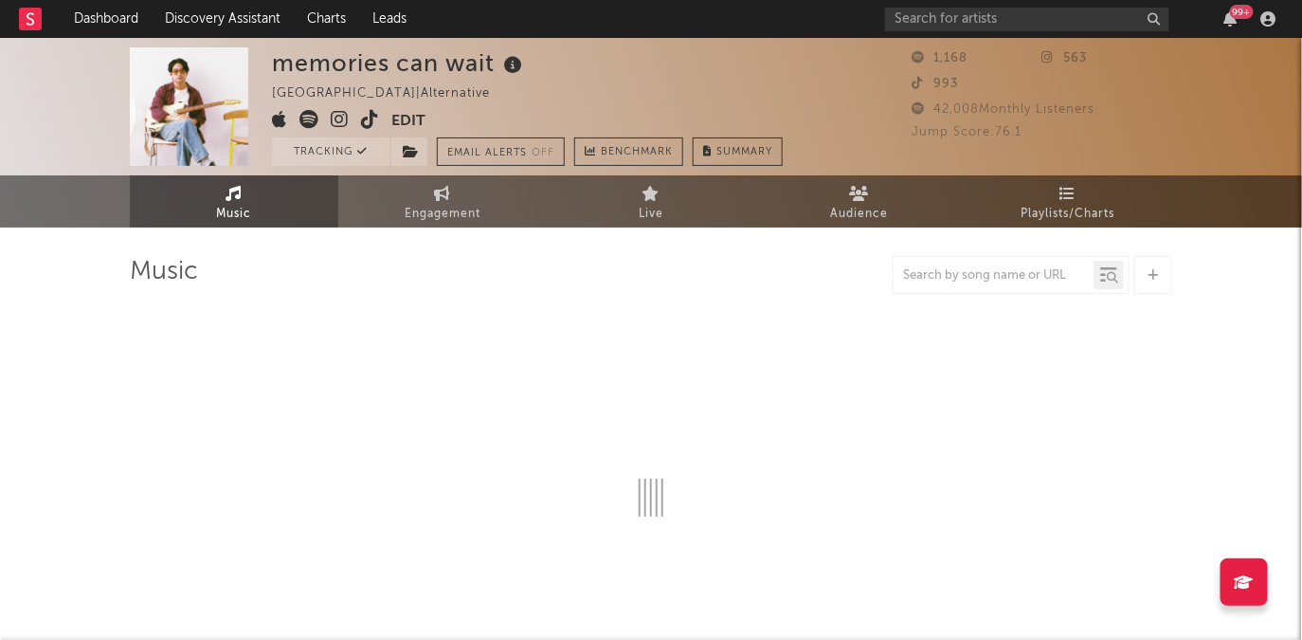
select select "1w"
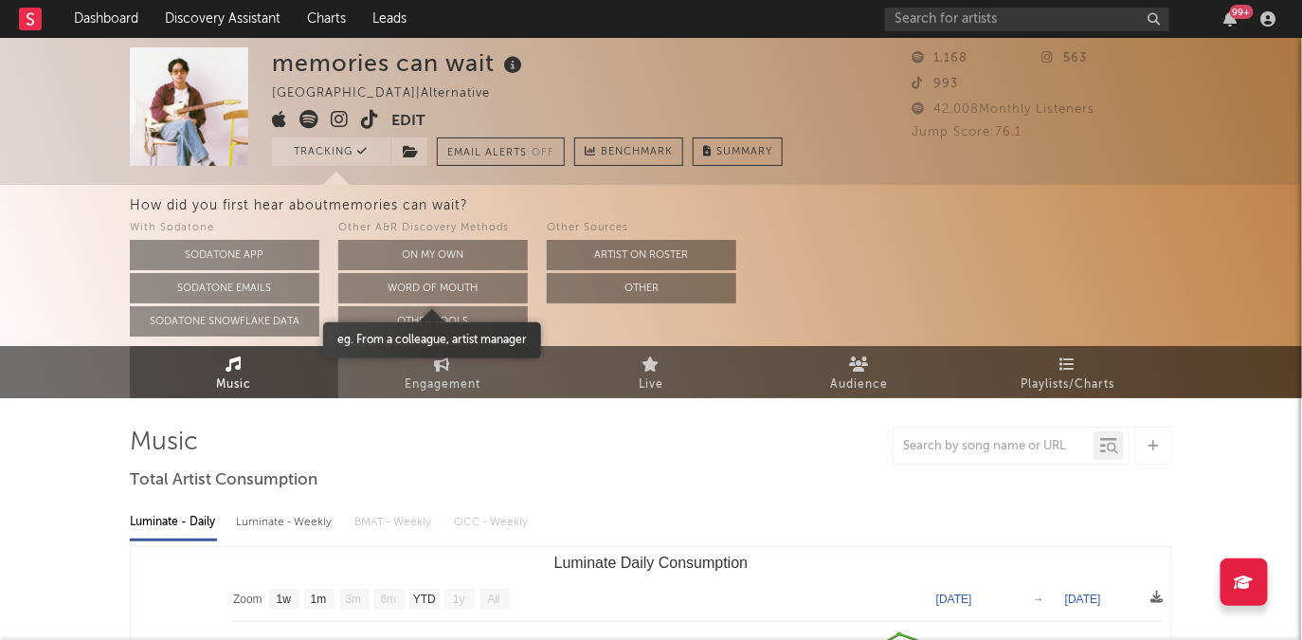
select select "1w"
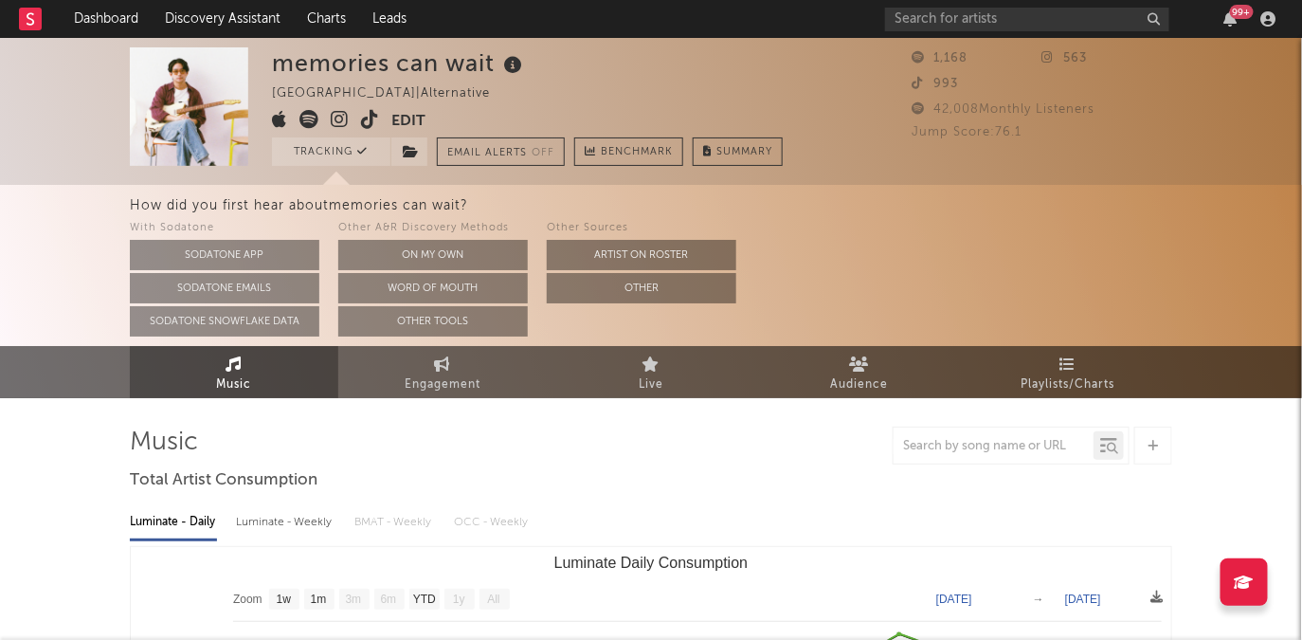
click at [344, 118] on icon at bounding box center [340, 119] width 18 height 19
click at [417, 120] on button "Edit" at bounding box center [408, 122] width 34 height 24
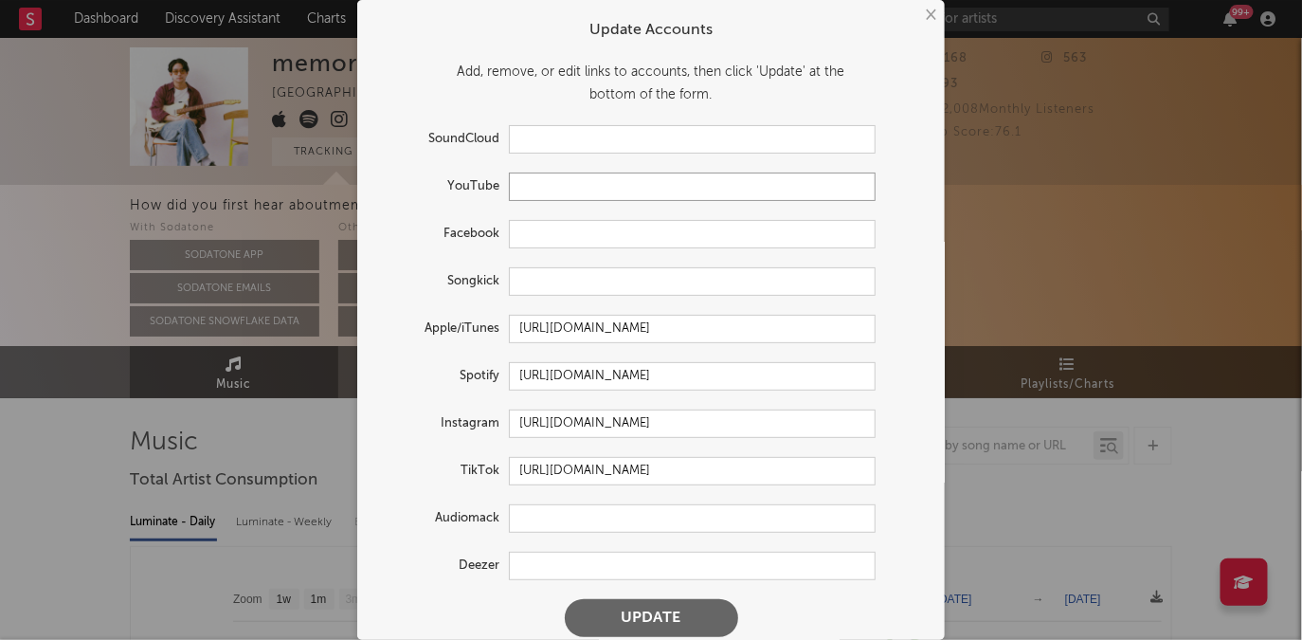
click at [541, 188] on input "text" at bounding box center [692, 186] width 367 height 28
paste input "[URL][DOMAIN_NAME]"
click at [637, 617] on button "Update" at bounding box center [651, 618] width 173 height 38
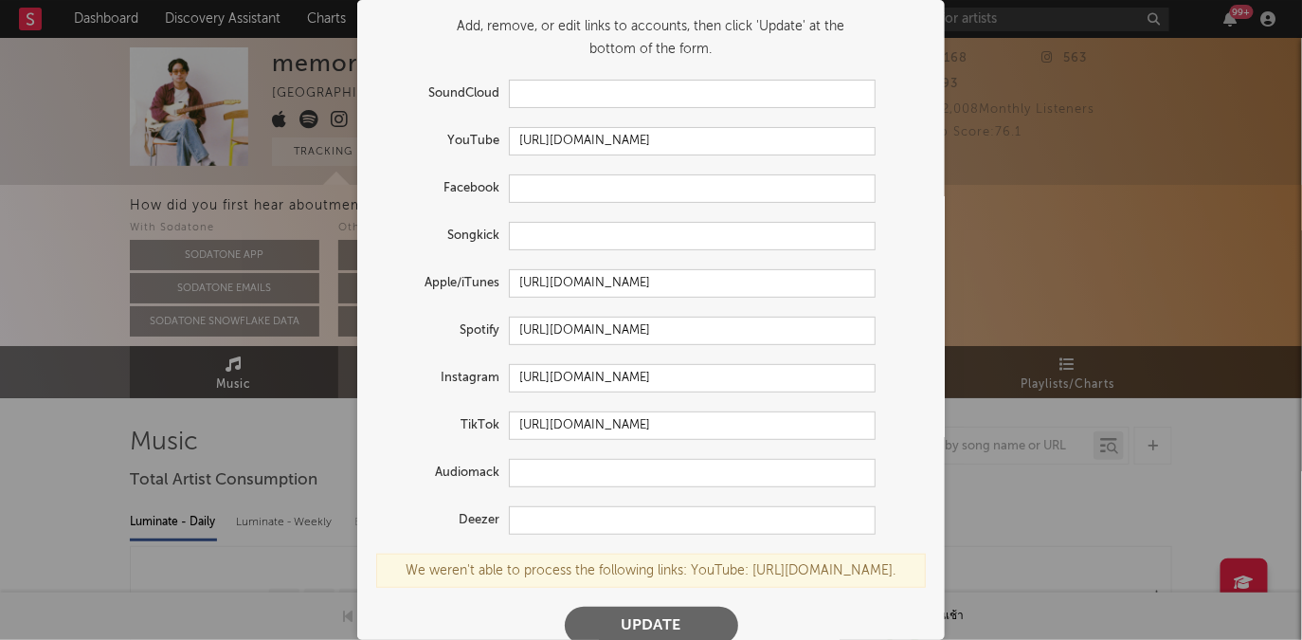
scroll to position [80, 0]
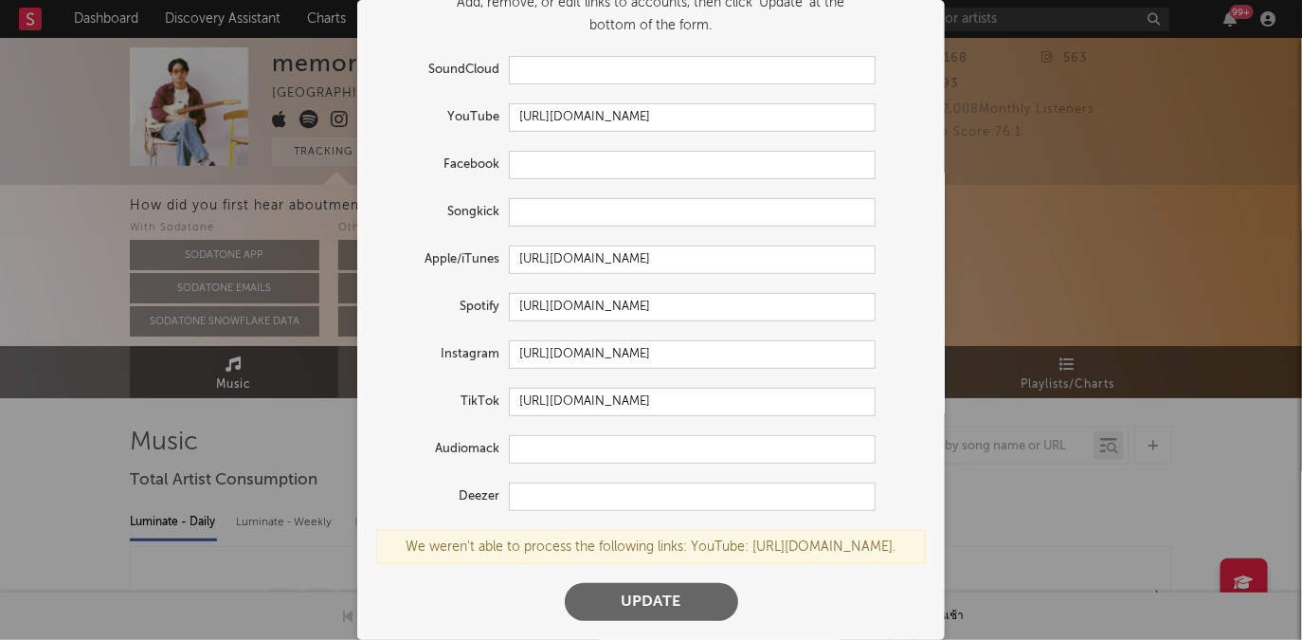
click at [647, 607] on button "Update" at bounding box center [651, 602] width 173 height 38
drag, startPoint x: 519, startPoint y: 104, endPoint x: 1093, endPoint y: 117, distance: 573.5
click at [1093, 117] on div "× Update Accounts Add, remove, or edit links to accounts, then click 'Update' a…" at bounding box center [651, 320] width 1302 height 640
paste input "@memoriescanwait"
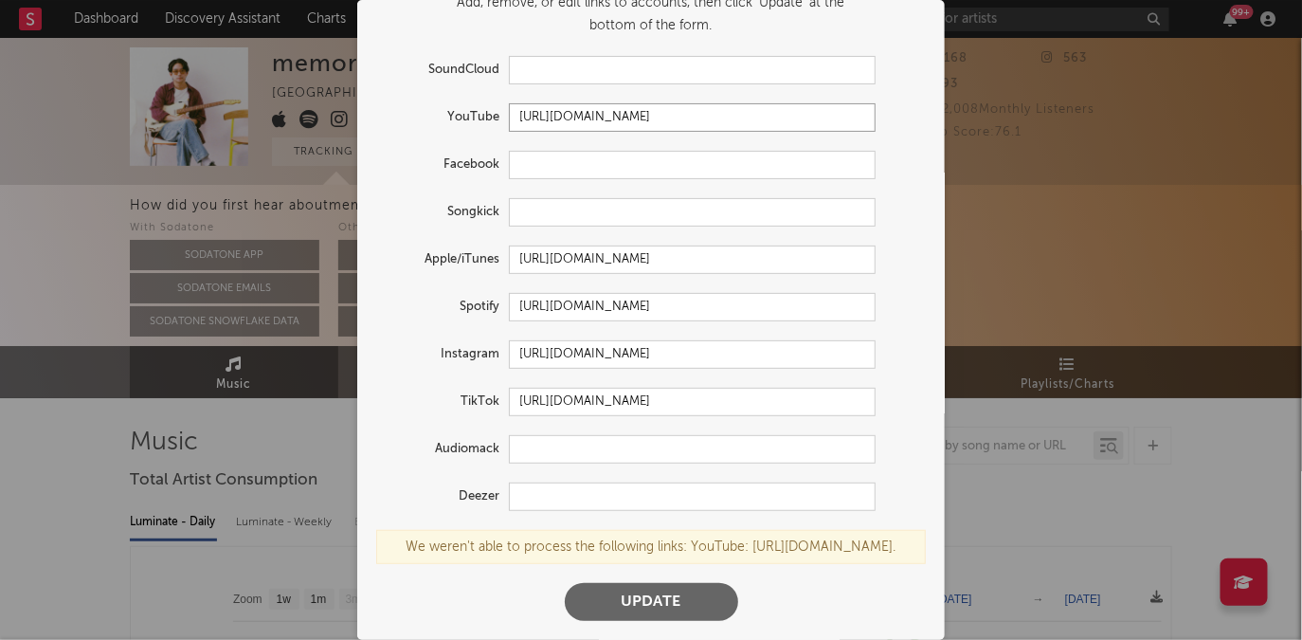
scroll to position [0, 0]
type input "[URL][DOMAIN_NAME]"
click at [655, 621] on button "Update" at bounding box center [651, 602] width 173 height 38
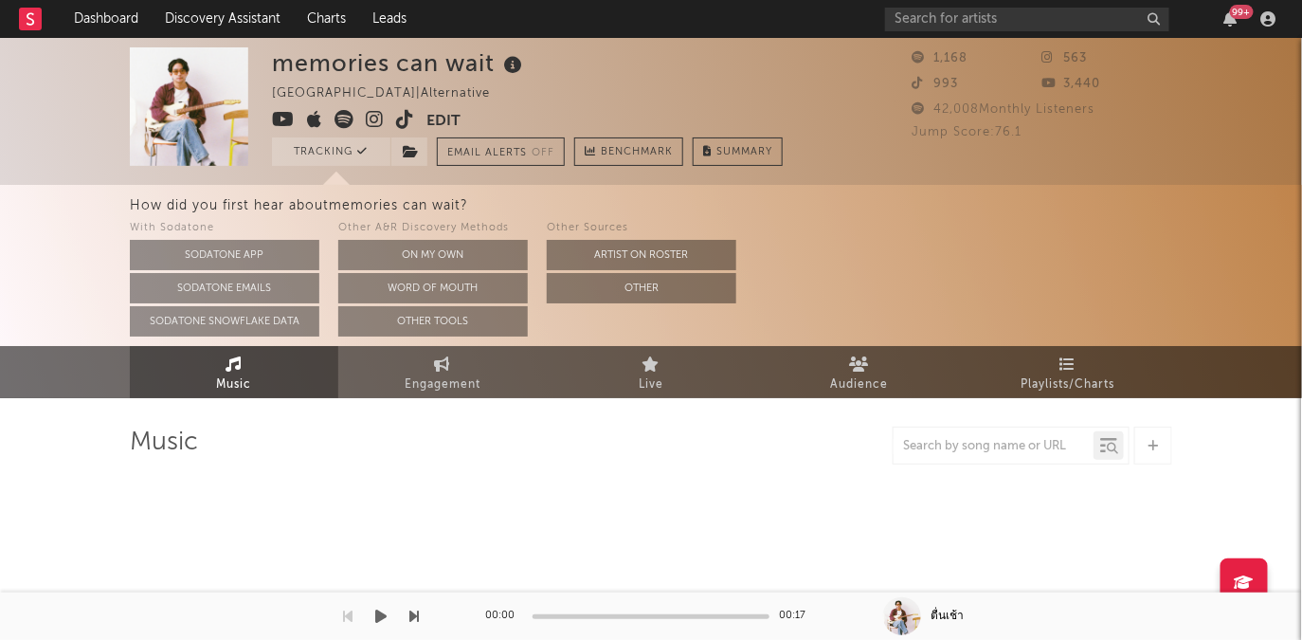
select select "1w"
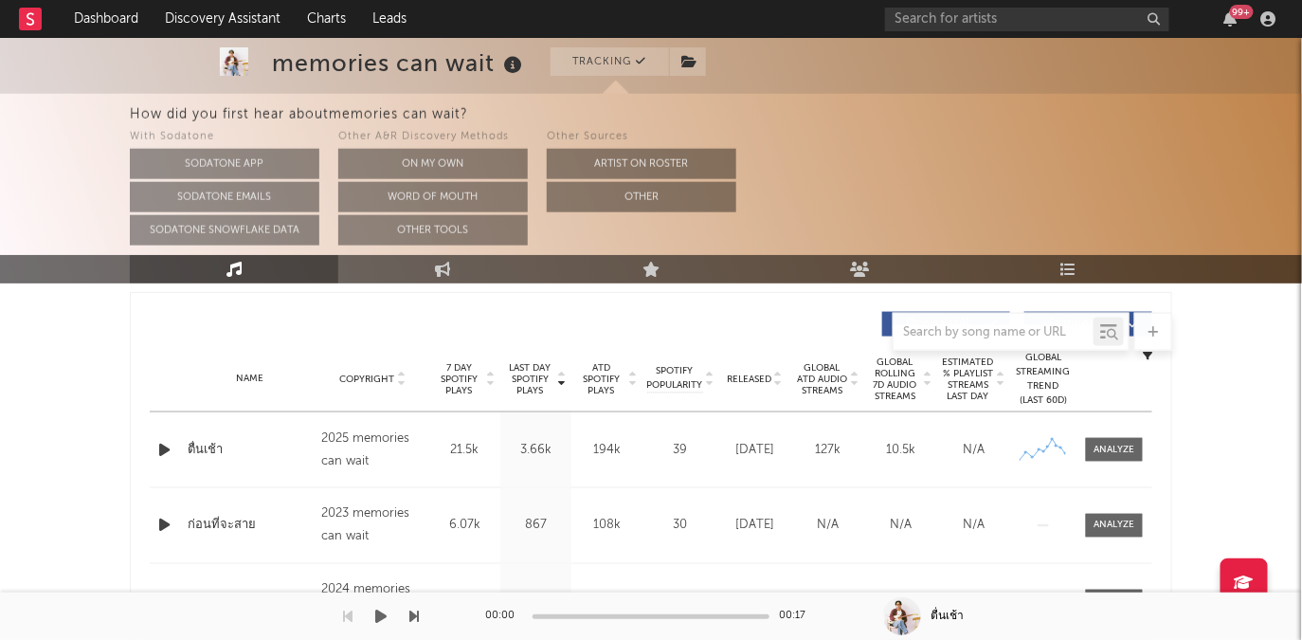
scroll to position [571, 0]
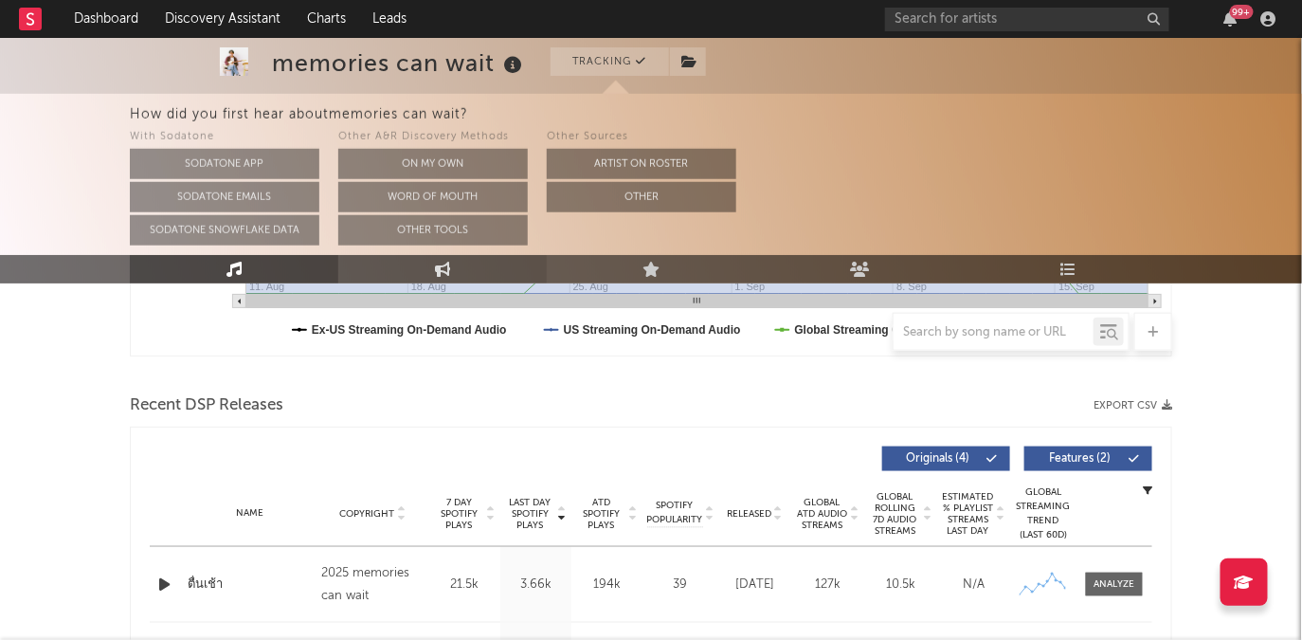
click at [446, 270] on icon at bounding box center [443, 269] width 16 height 15
select select "1w"
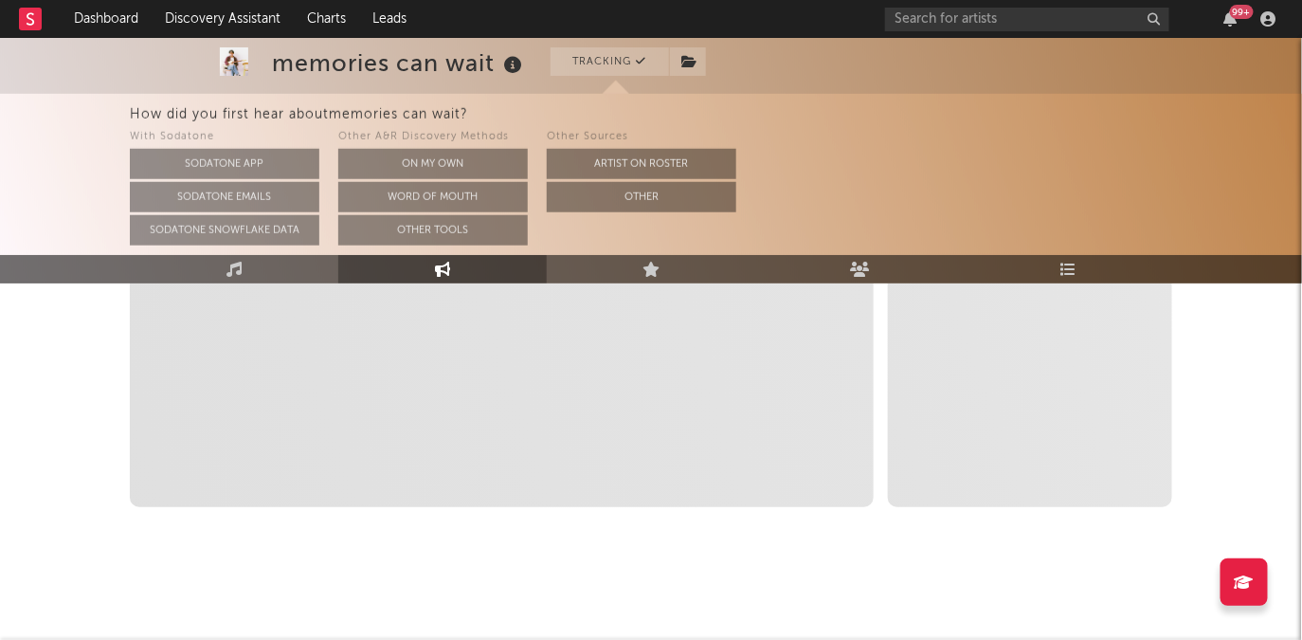
scroll to position [563, 0]
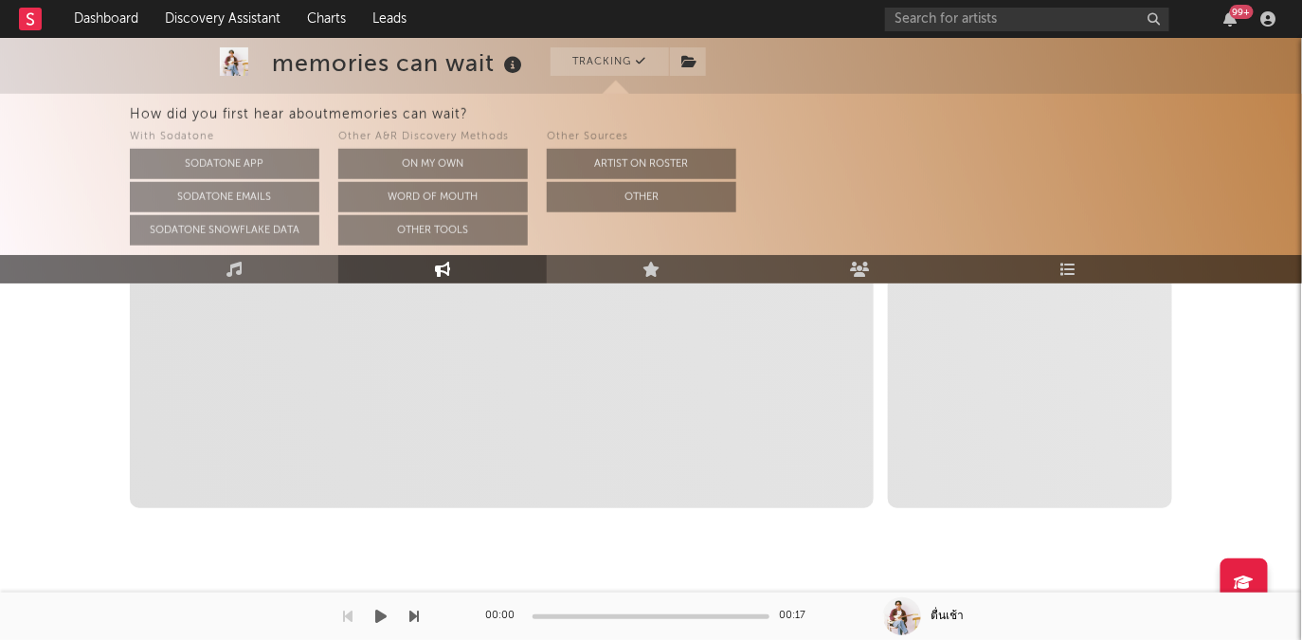
select select "1m"
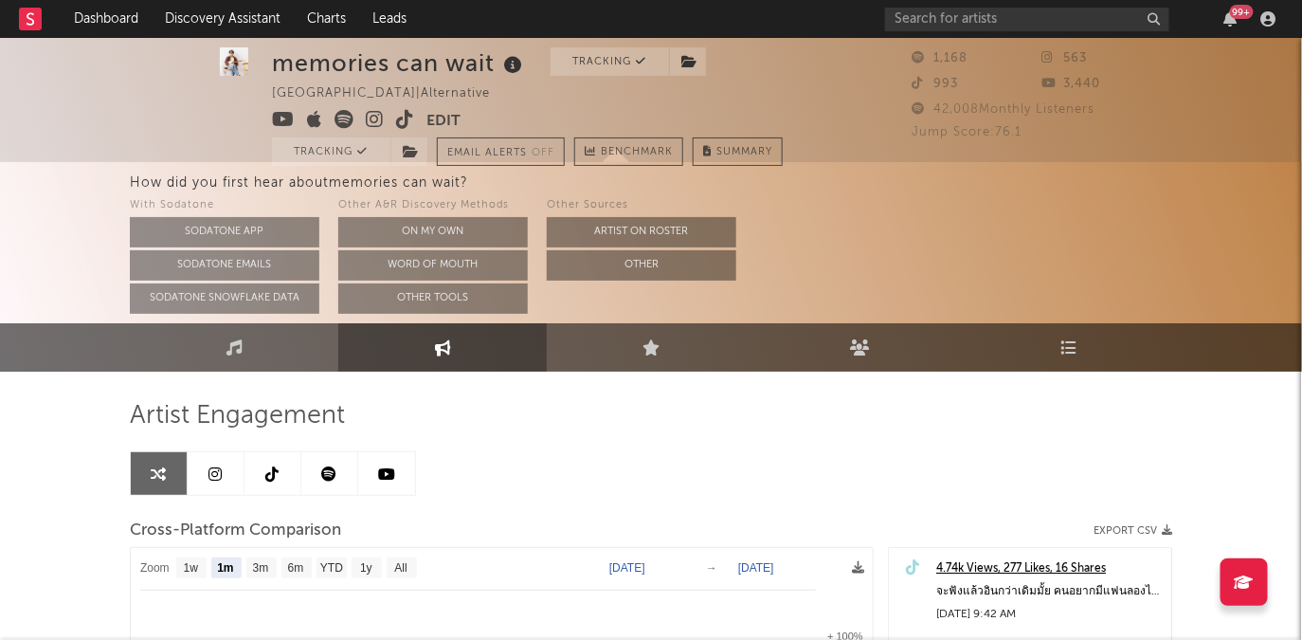
scroll to position [0, 0]
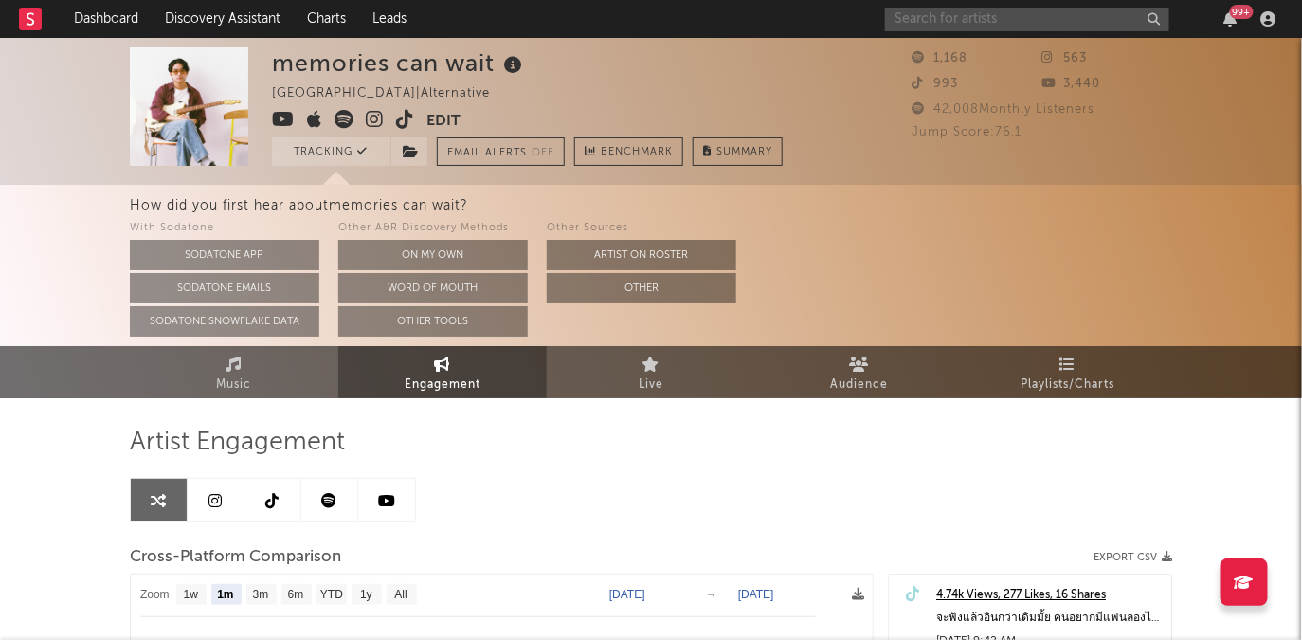
click at [1009, 18] on input "text" at bounding box center [1027, 20] width 284 height 24
click at [1000, 26] on input "[PERSON_NAME]" at bounding box center [1027, 20] width 284 height 24
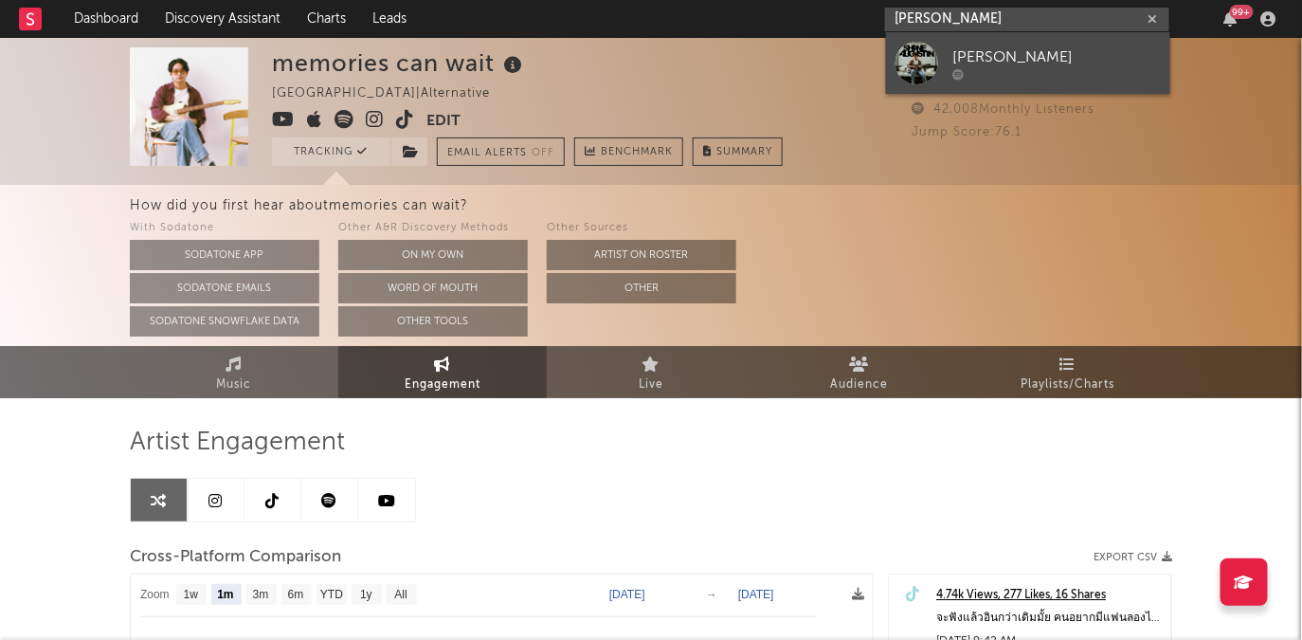
type input "[PERSON_NAME]"
click at [990, 49] on div "[PERSON_NAME]" at bounding box center [1056, 56] width 208 height 23
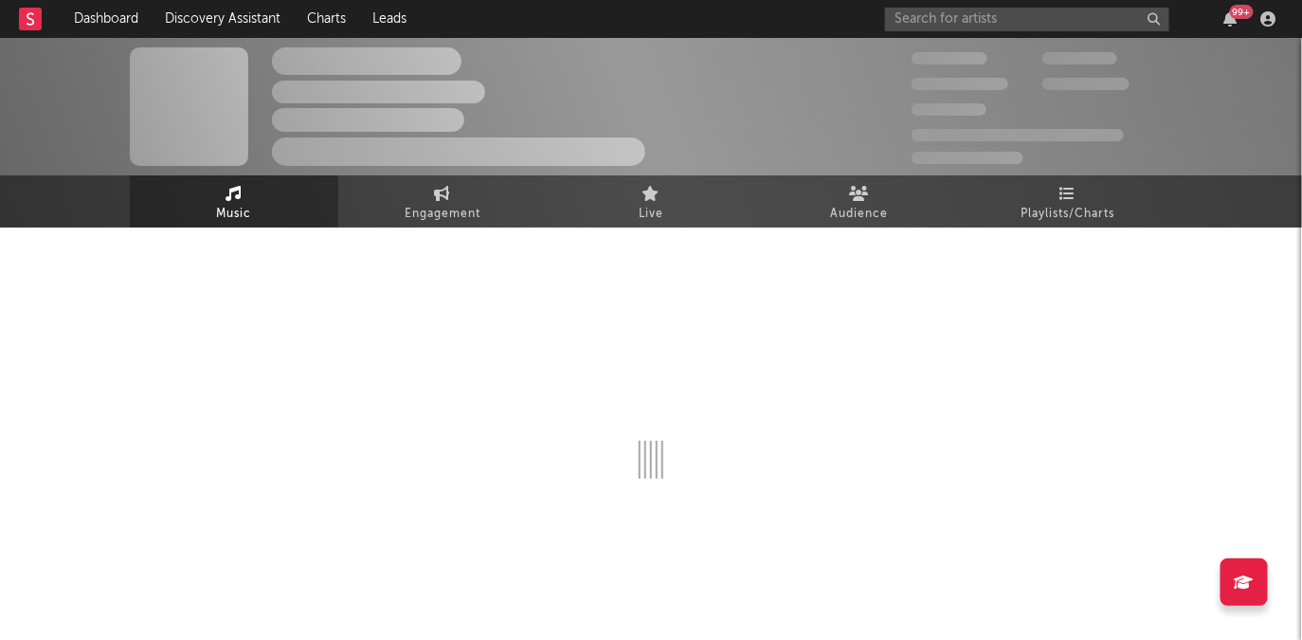
select select "1w"
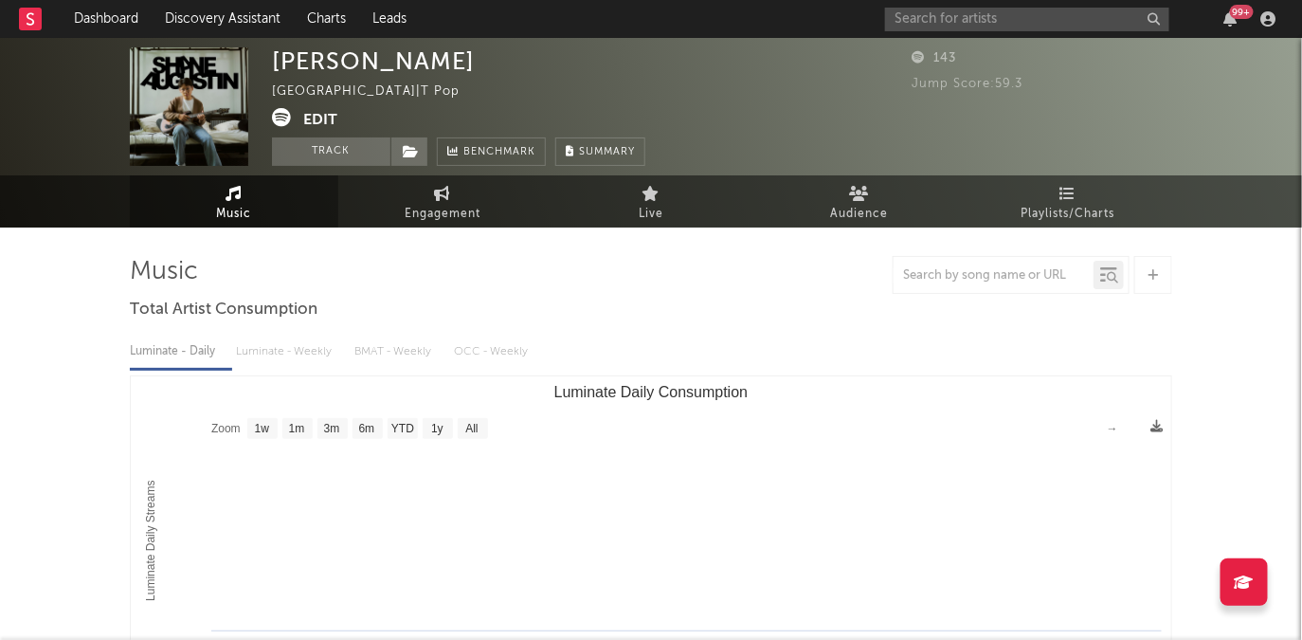
click at [319, 136] on div "[PERSON_NAME] Thailand | T Pop Edit Track Benchmark Summary" at bounding box center [458, 106] width 373 height 118
click at [319, 161] on button "Track" at bounding box center [331, 151] width 118 height 28
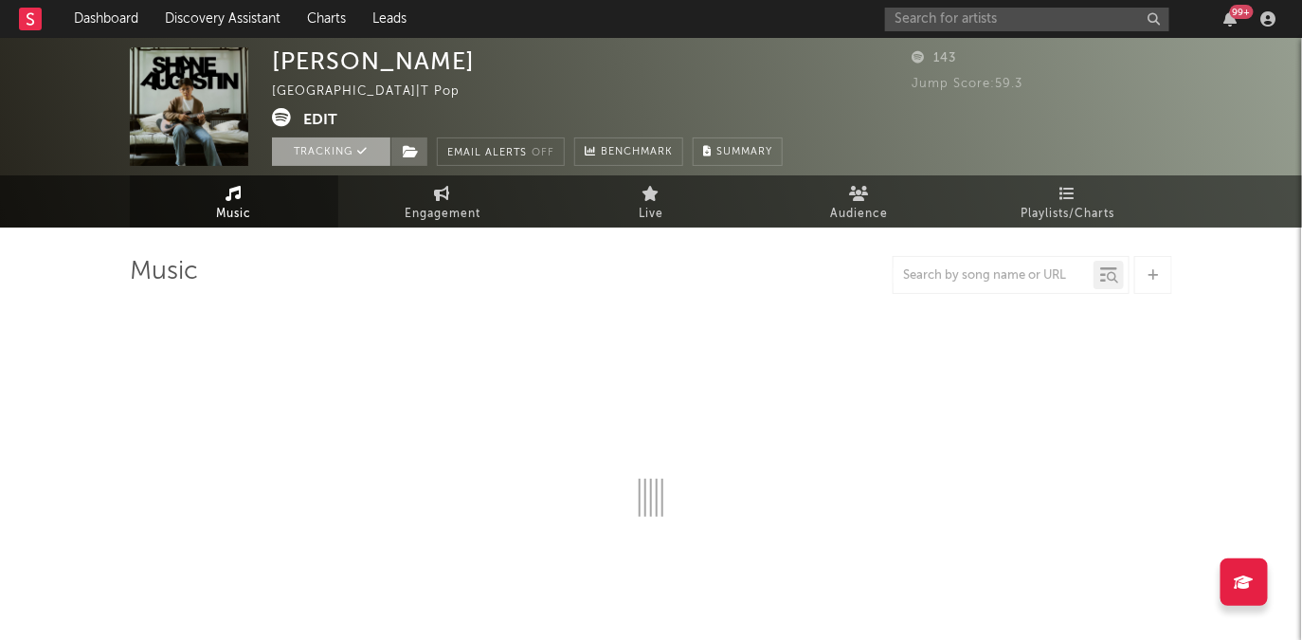
click at [324, 142] on button "Tracking" at bounding box center [331, 151] width 118 height 28
select select "1w"
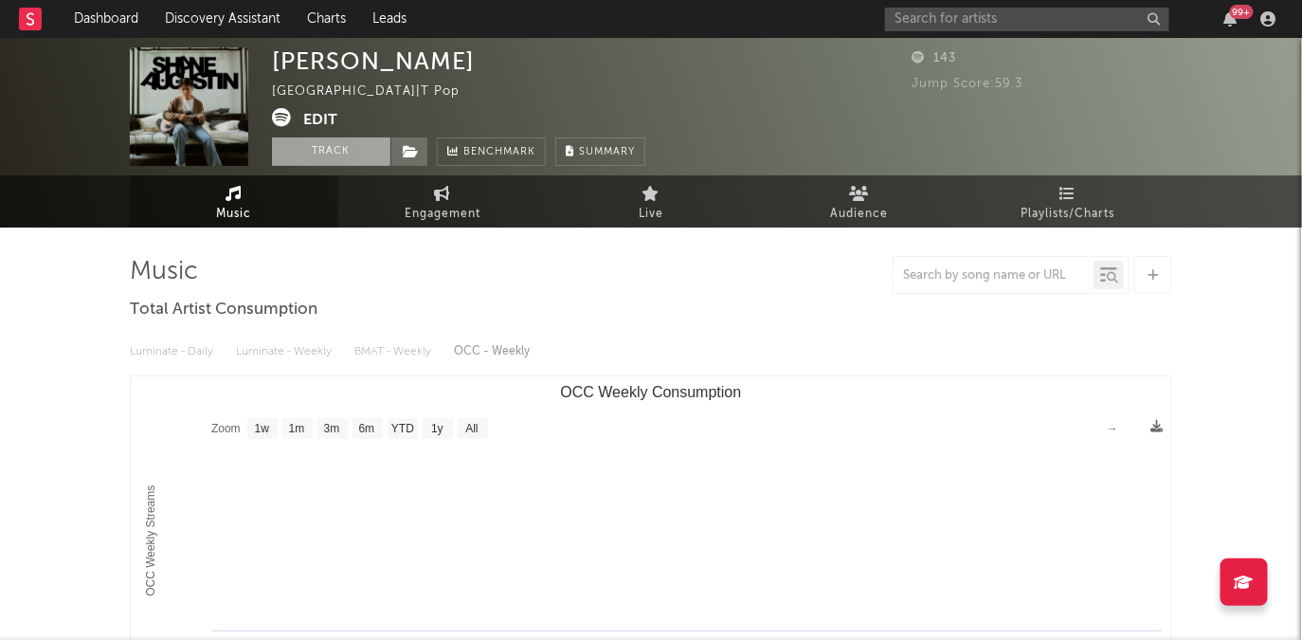
click at [326, 141] on button "Track" at bounding box center [331, 151] width 118 height 28
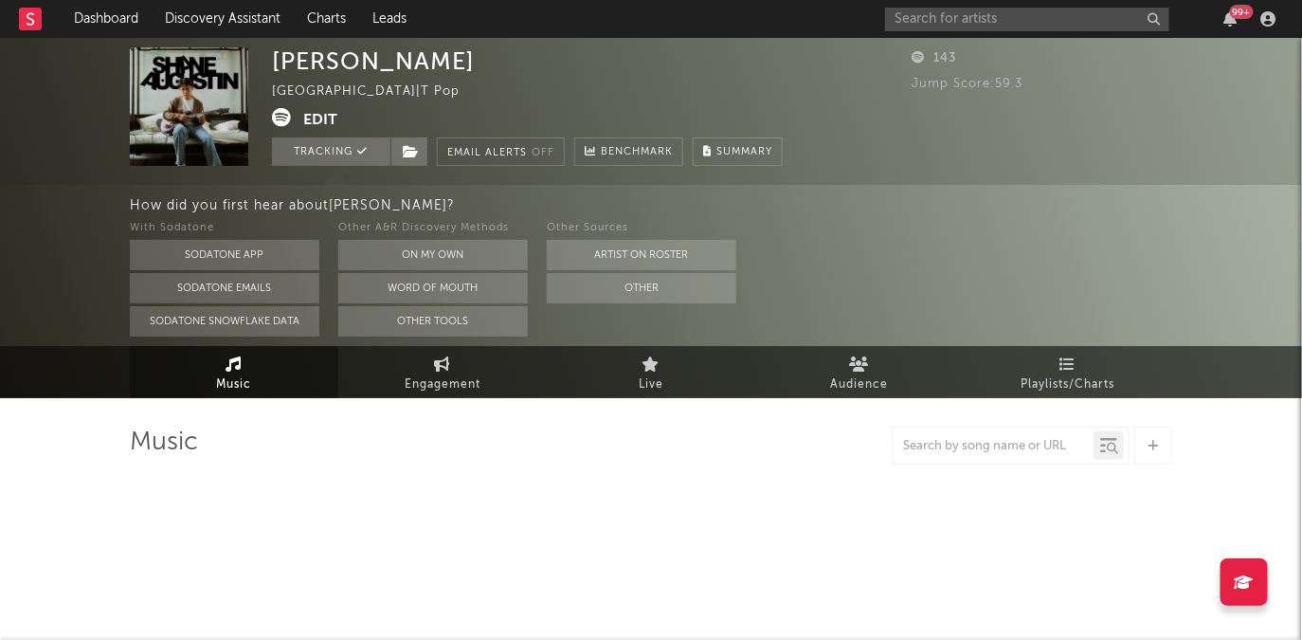
select select "1w"
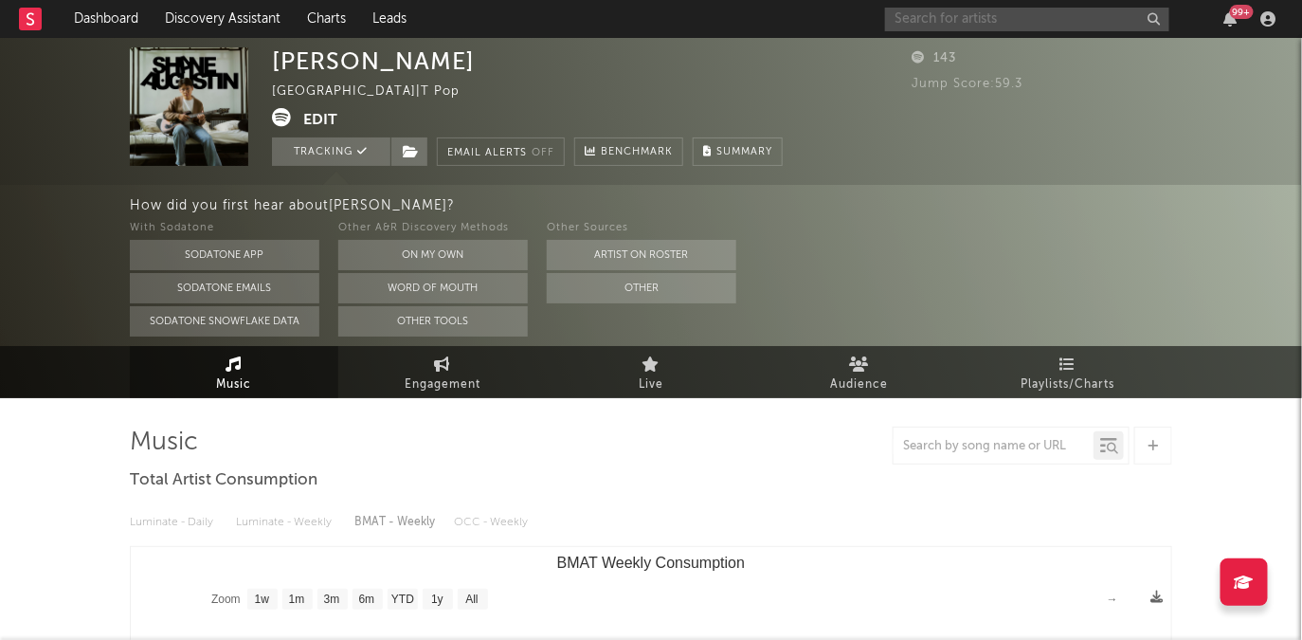
click at [951, 21] on input "text" at bounding box center [1027, 20] width 284 height 24
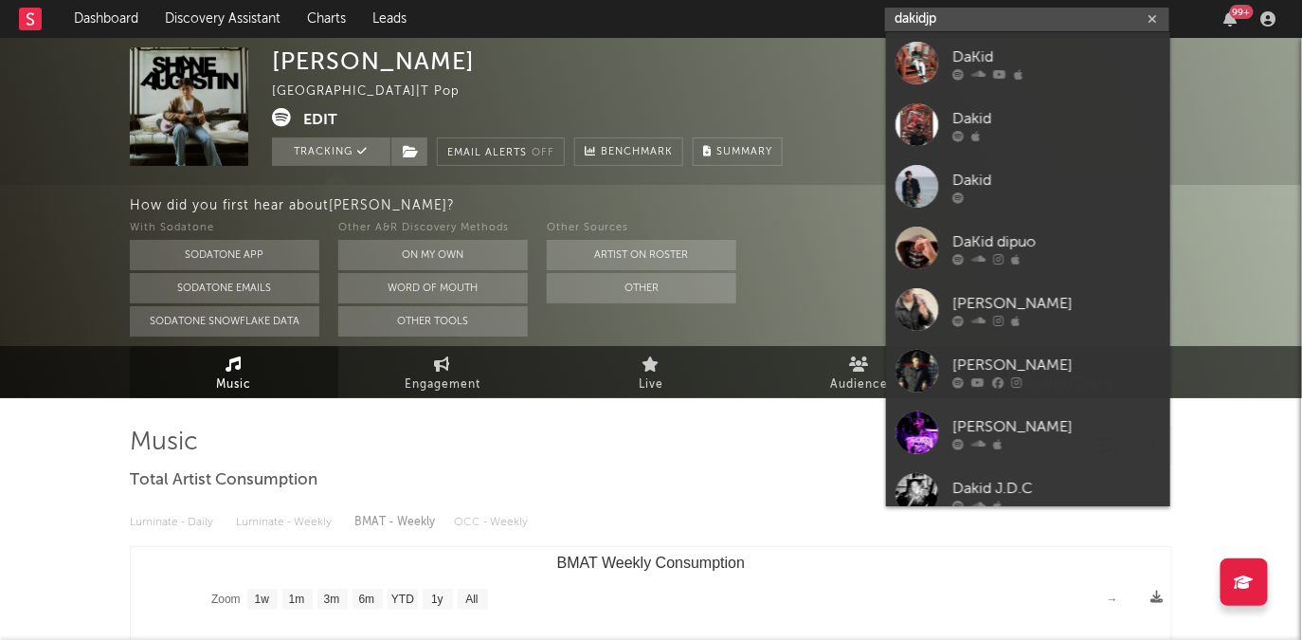
click at [963, 27] on input "dakidjp" at bounding box center [1027, 20] width 284 height 24
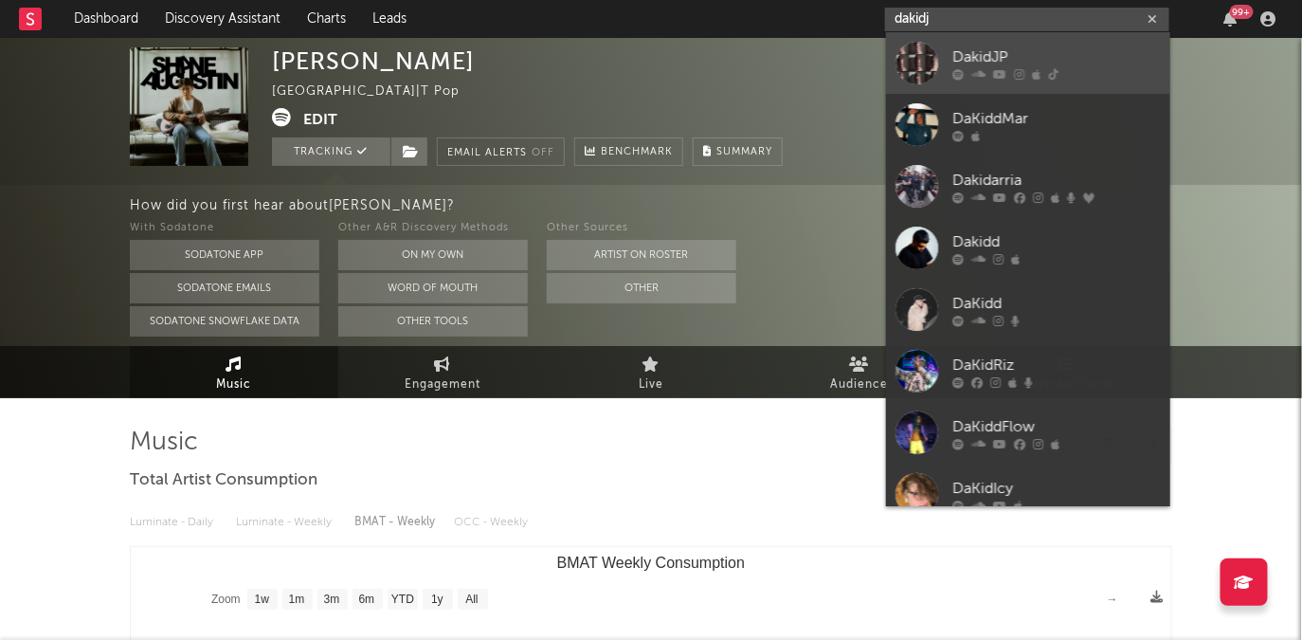
type input "dakidj"
click at [962, 47] on div "DakidJP" at bounding box center [1056, 56] width 208 height 23
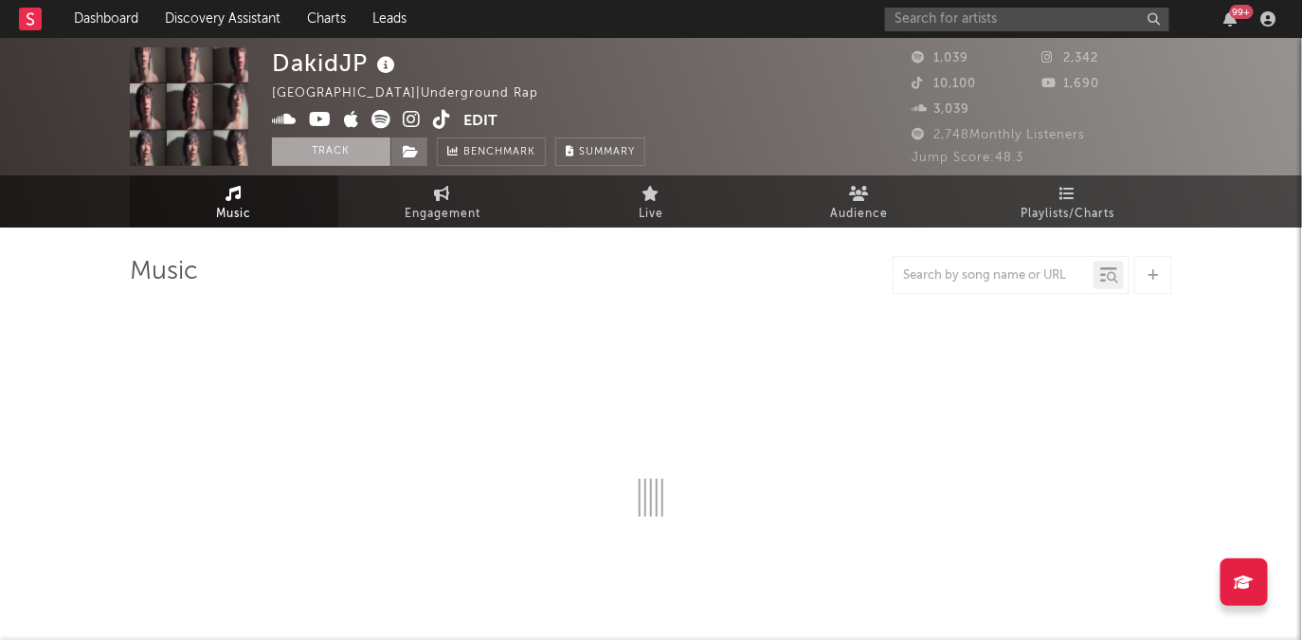
click at [309, 152] on button "Track" at bounding box center [331, 151] width 118 height 28
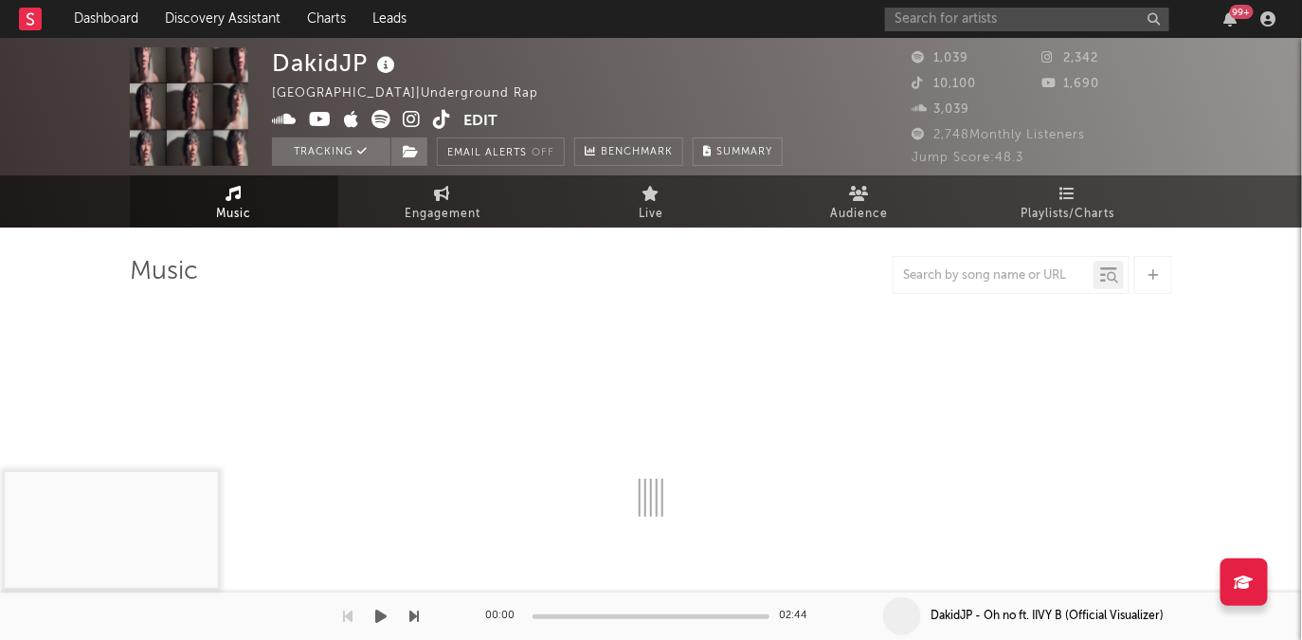
select select "1w"
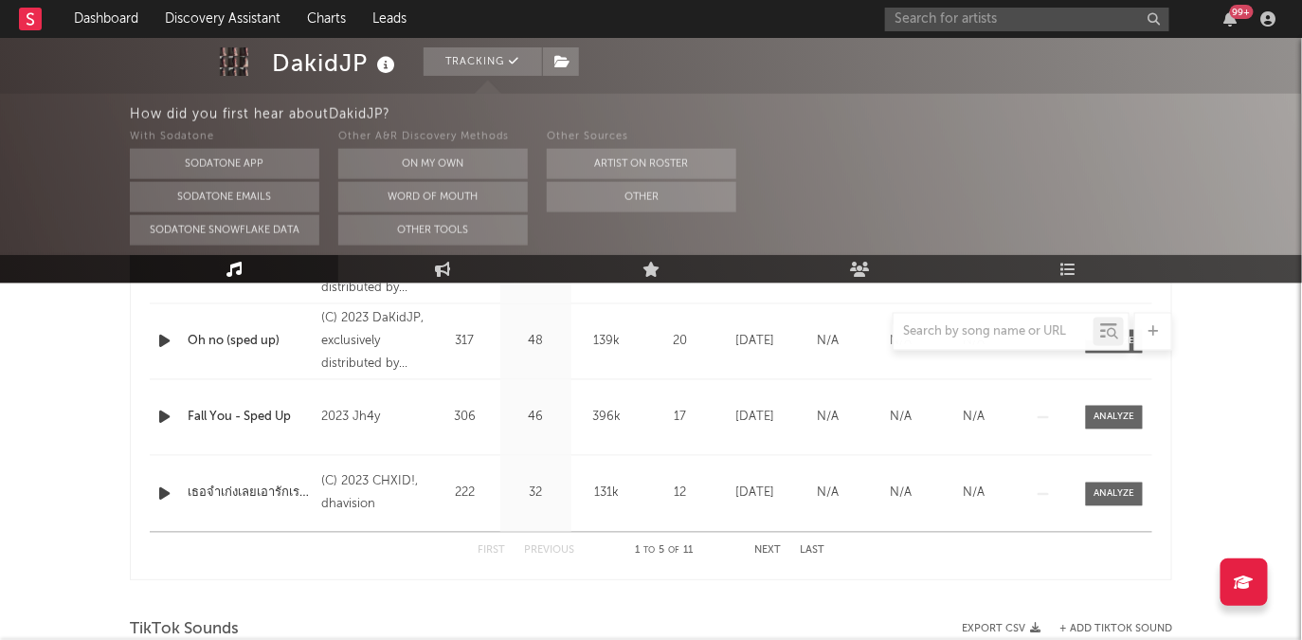
scroll to position [987, 0]
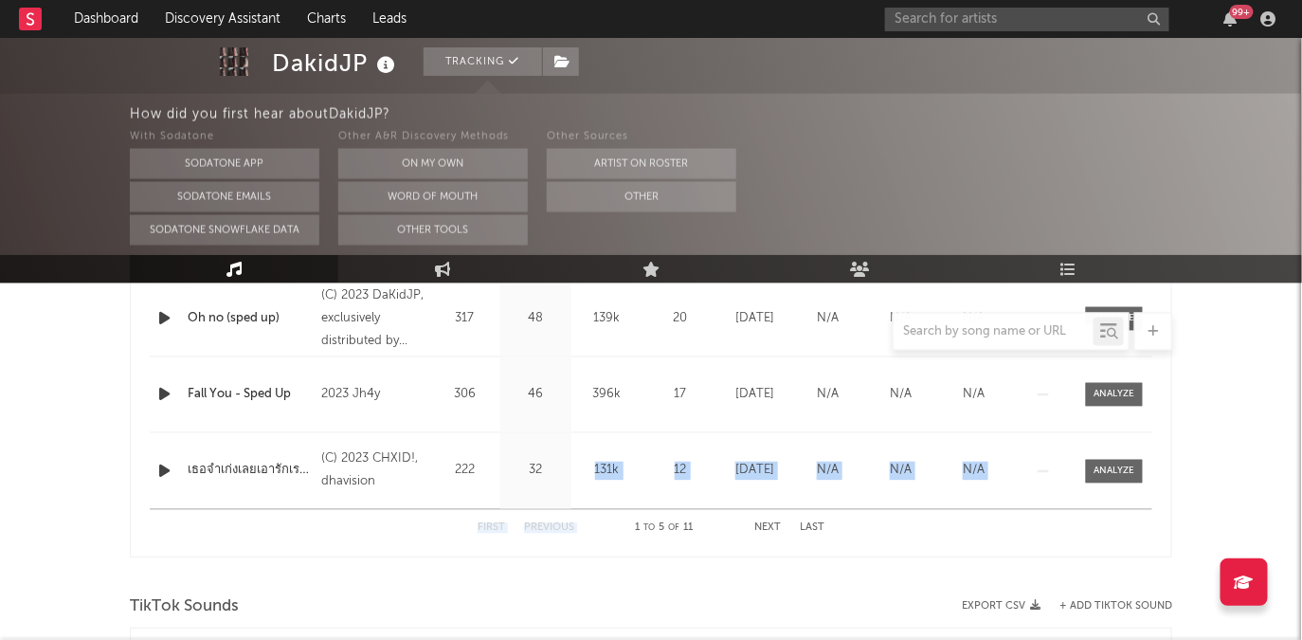
drag, startPoint x: 556, startPoint y: 469, endPoint x: 739, endPoint y: 524, distance: 191.0
click at [736, 521] on div "Last Day Spotify Plays Copyright 7 Day Spotify Plays Last Day Spotify Plays ATD…" at bounding box center [651, 283] width 1003 height 527
click at [774, 525] on button "Next" at bounding box center [767, 528] width 27 height 10
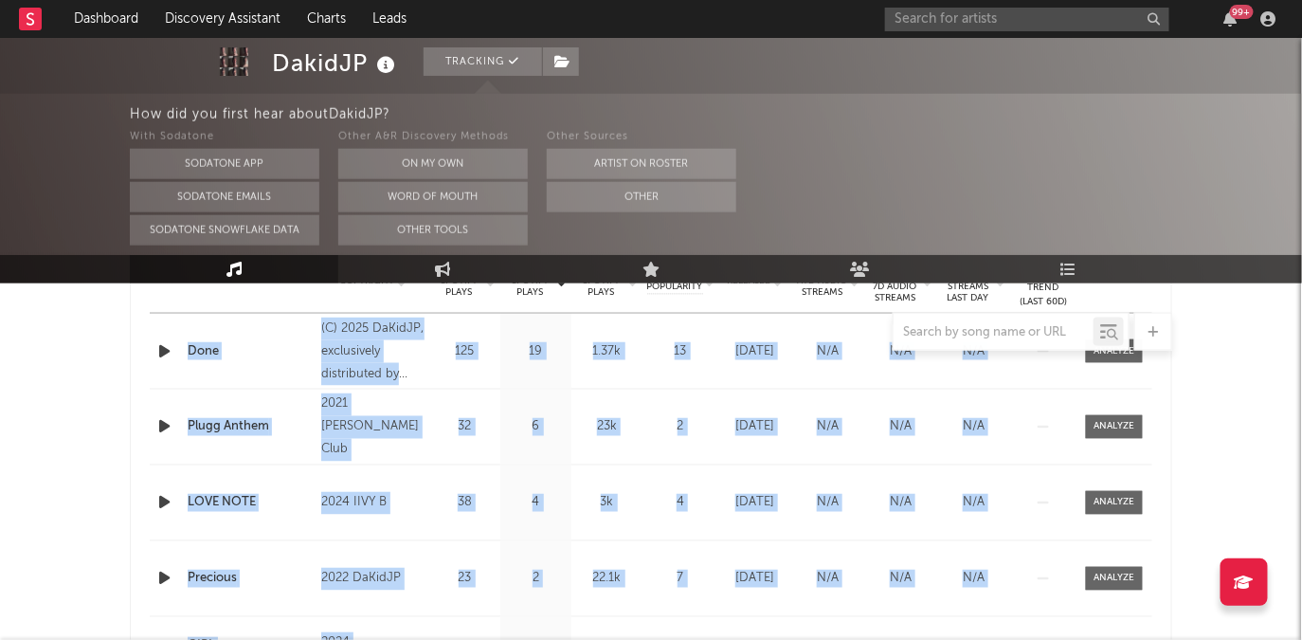
scroll to position [799, 0]
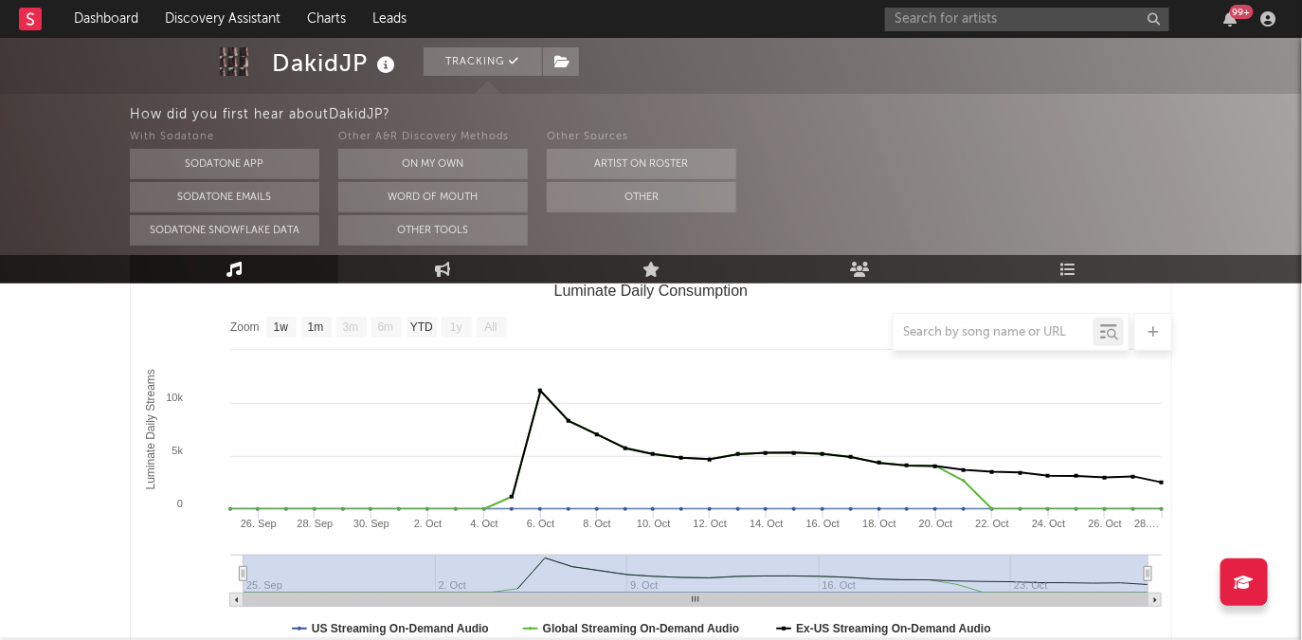
scroll to position [267, 0]
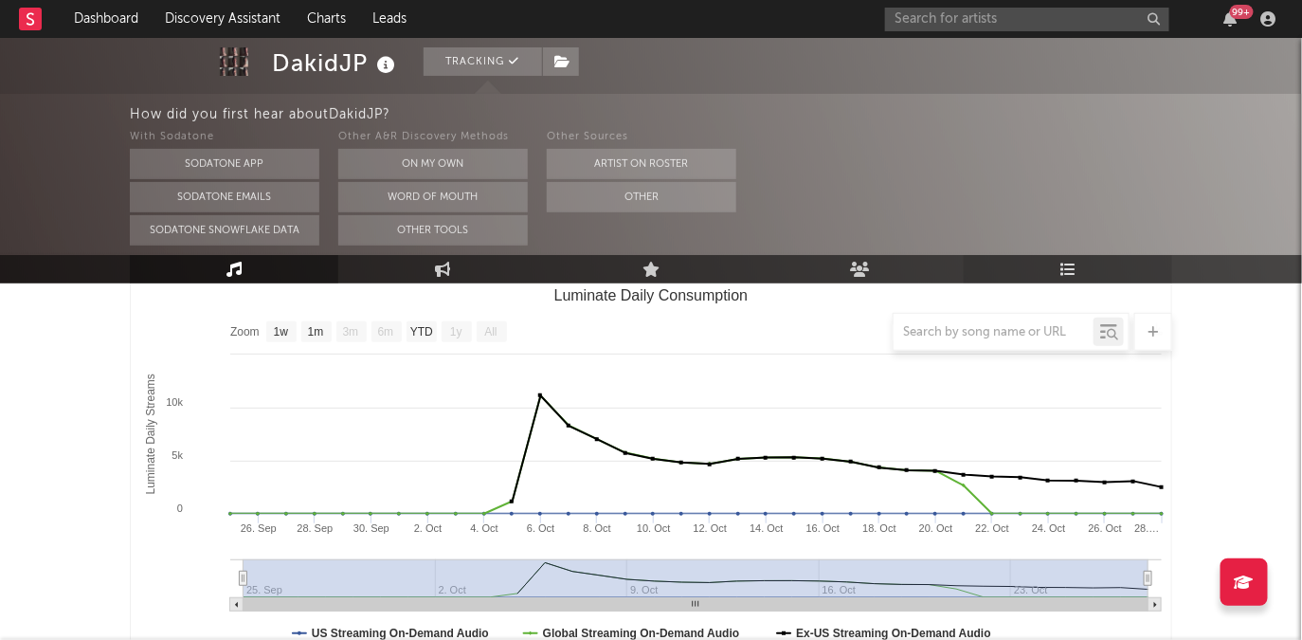
click at [1066, 263] on icon at bounding box center [1068, 269] width 16 height 15
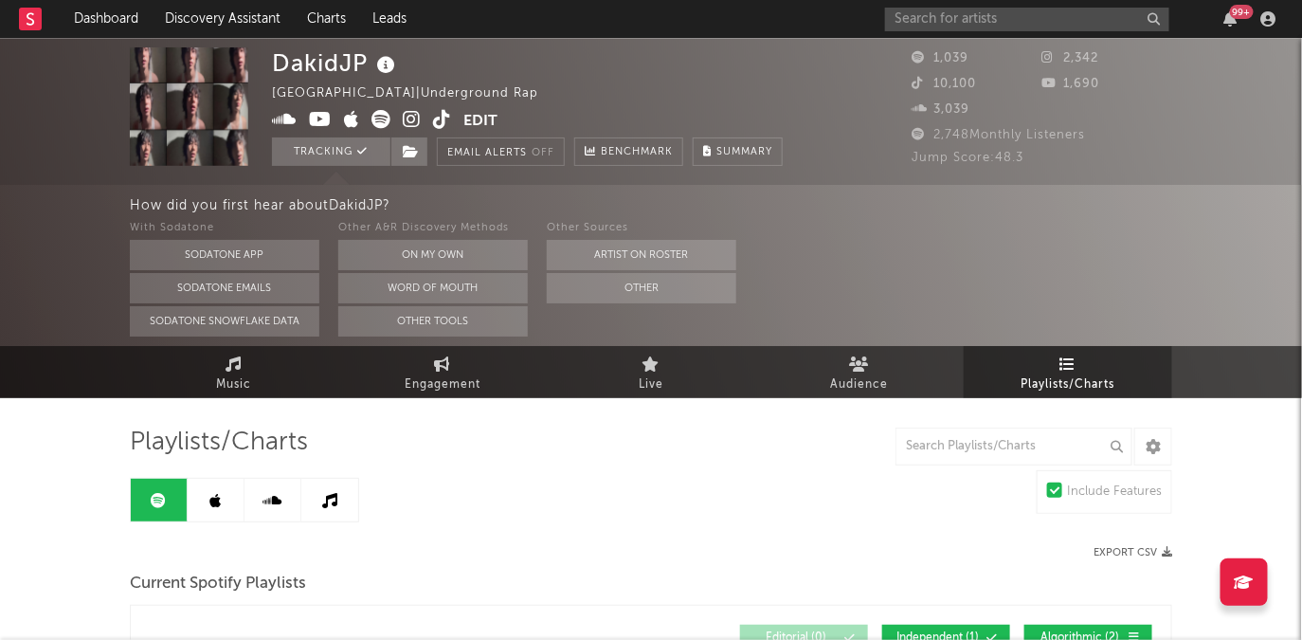
click at [921, 86] on icon at bounding box center [921, 83] width 19 height 12
click at [443, 118] on icon at bounding box center [442, 119] width 18 height 19
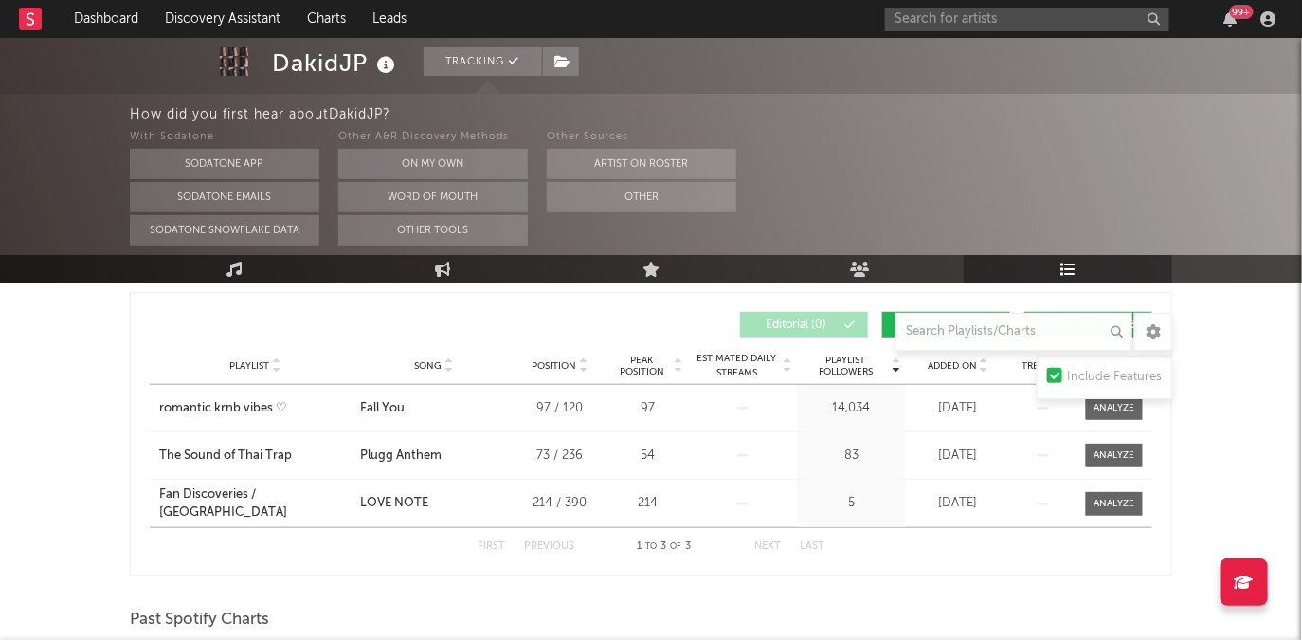
scroll to position [298, 0]
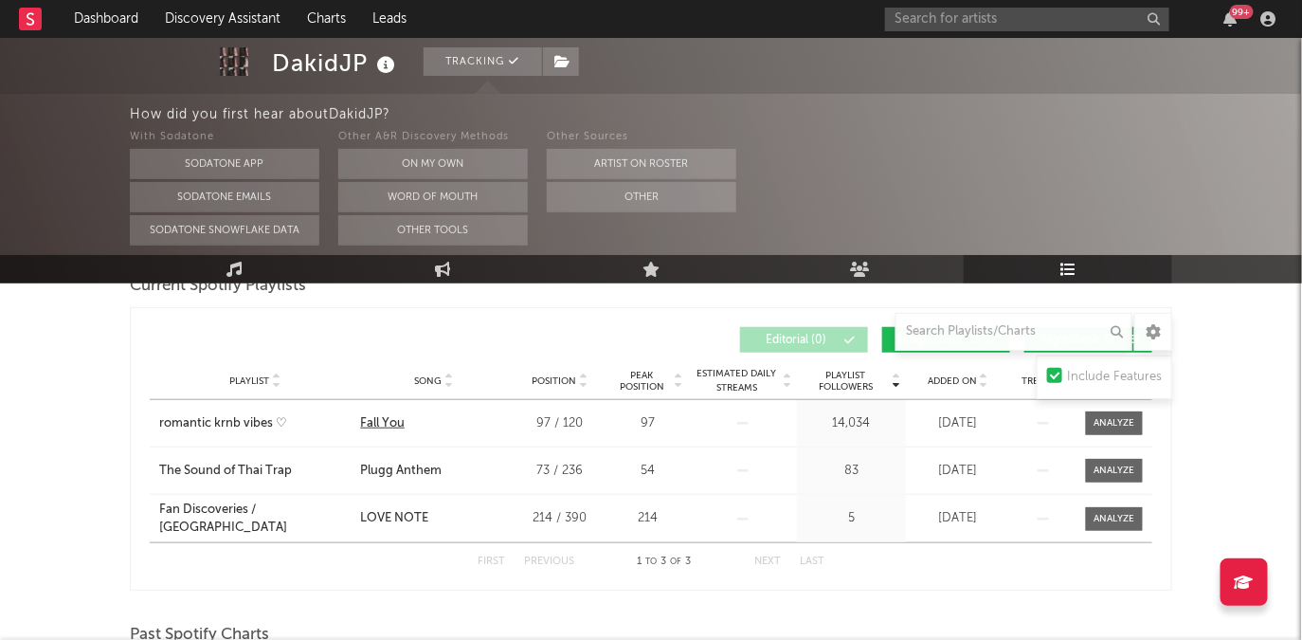
click at [392, 416] on div "Fall You" at bounding box center [382, 423] width 45 height 19
click at [375, 416] on div "Fall You" at bounding box center [382, 423] width 45 height 19
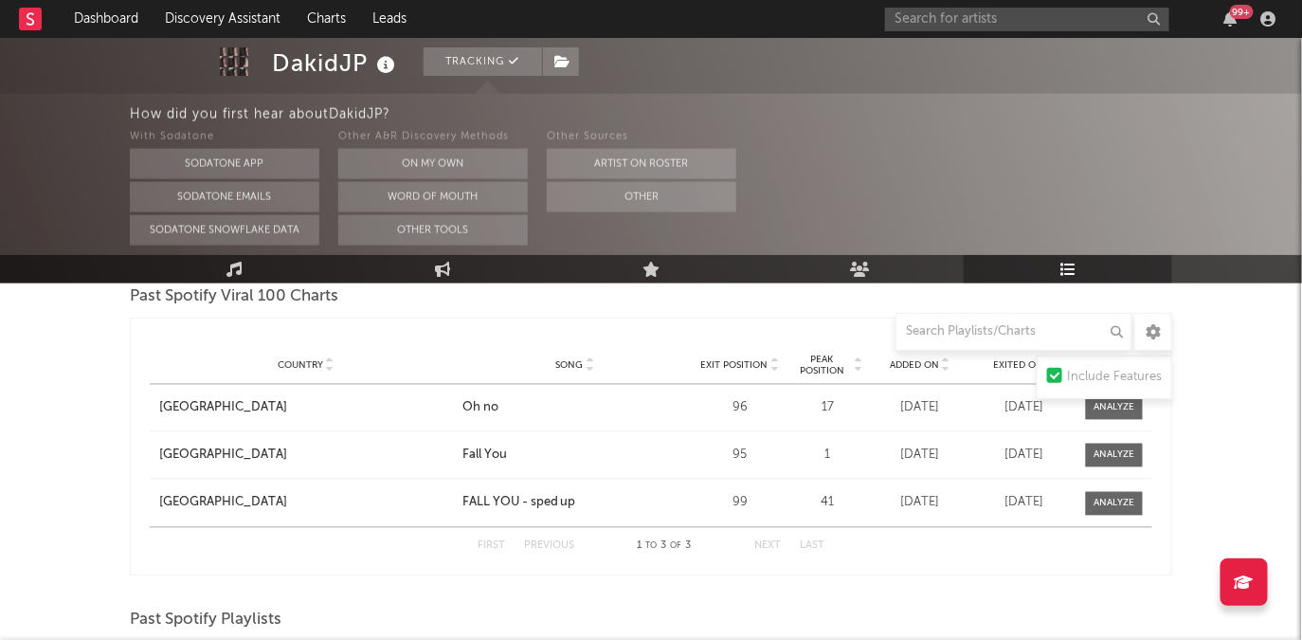
scroll to position [936, 0]
click at [499, 454] on div "Fall You" at bounding box center [484, 456] width 45 height 19
